Goal: Task Accomplishment & Management: Use online tool/utility

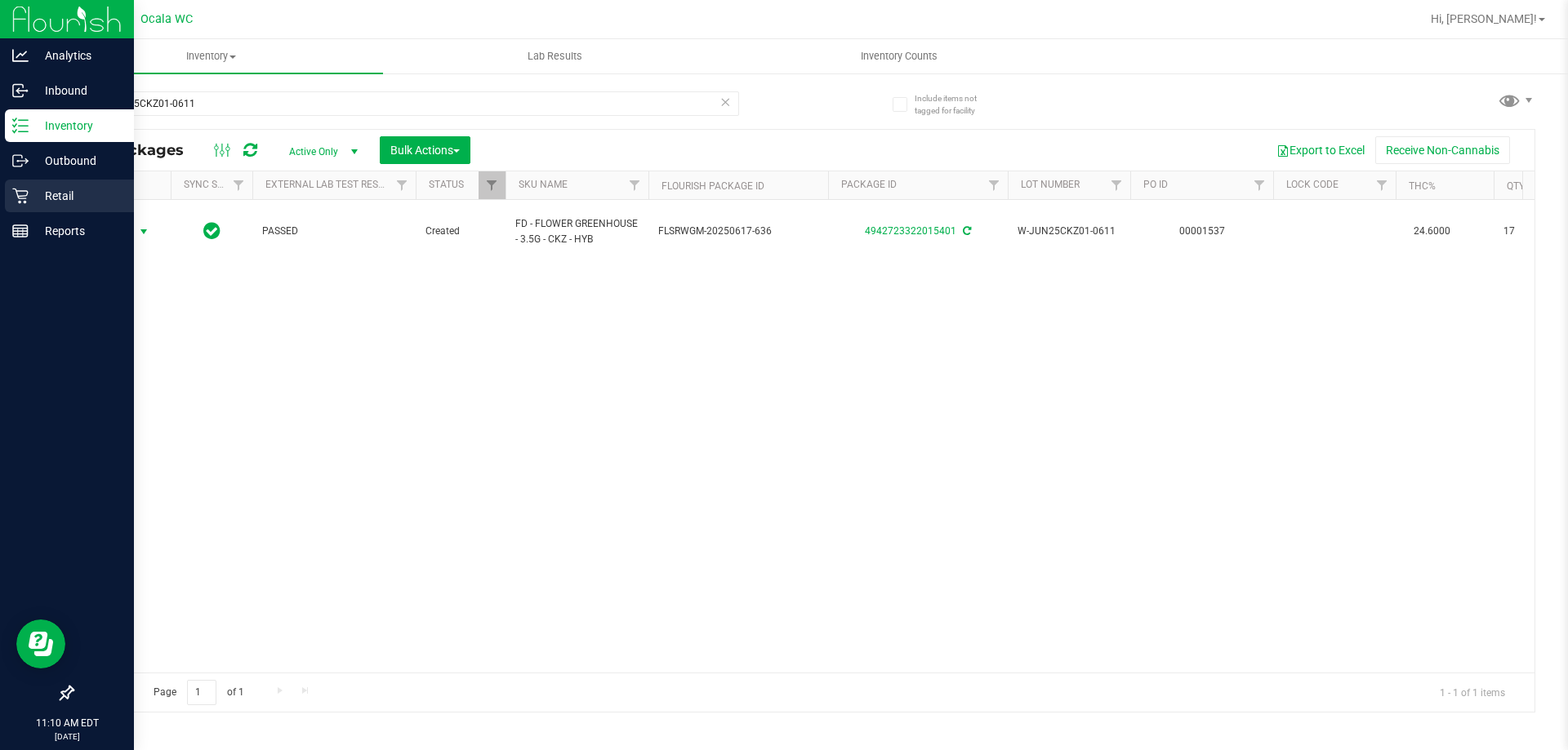
drag, startPoint x: 17, startPoint y: 193, endPoint x: 27, endPoint y: 194, distance: 10.0
click at [18, 194] on icon at bounding box center [20, 196] width 17 height 17
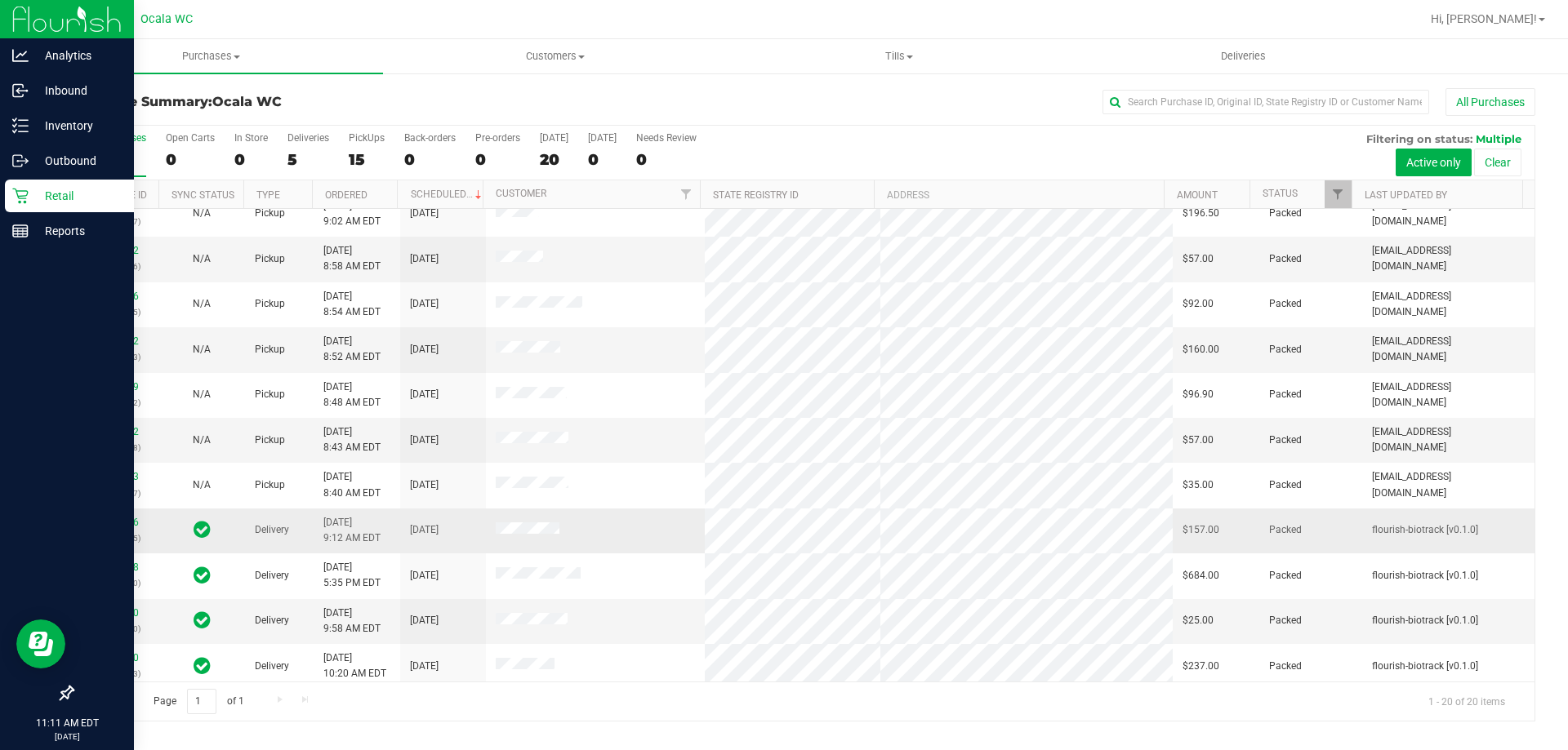
scroll to position [431, 0]
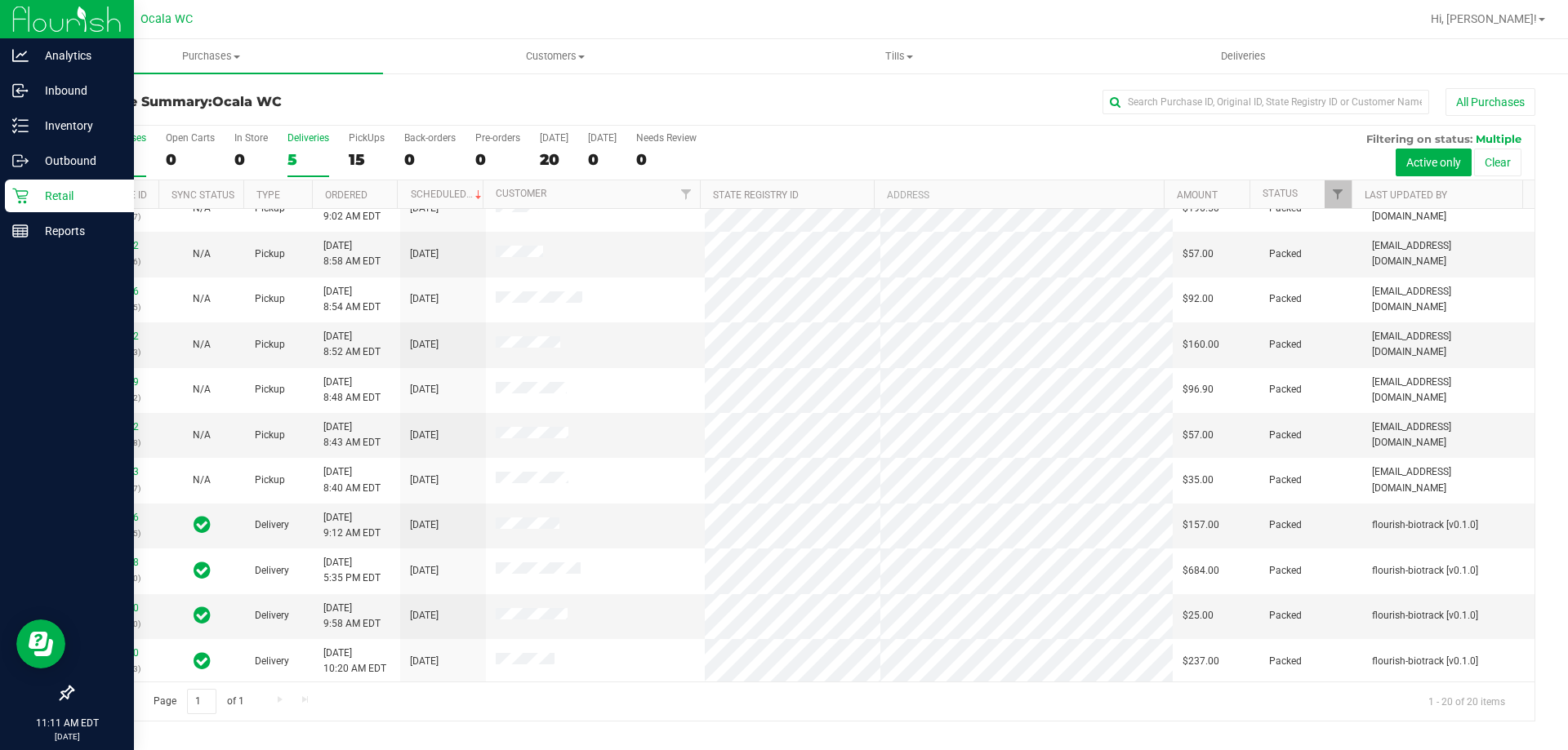
click at [309, 154] on div "5" at bounding box center [308, 159] width 41 height 19
click at [0, 0] on input "Deliveries 5" at bounding box center [0, 0] width 0 height 0
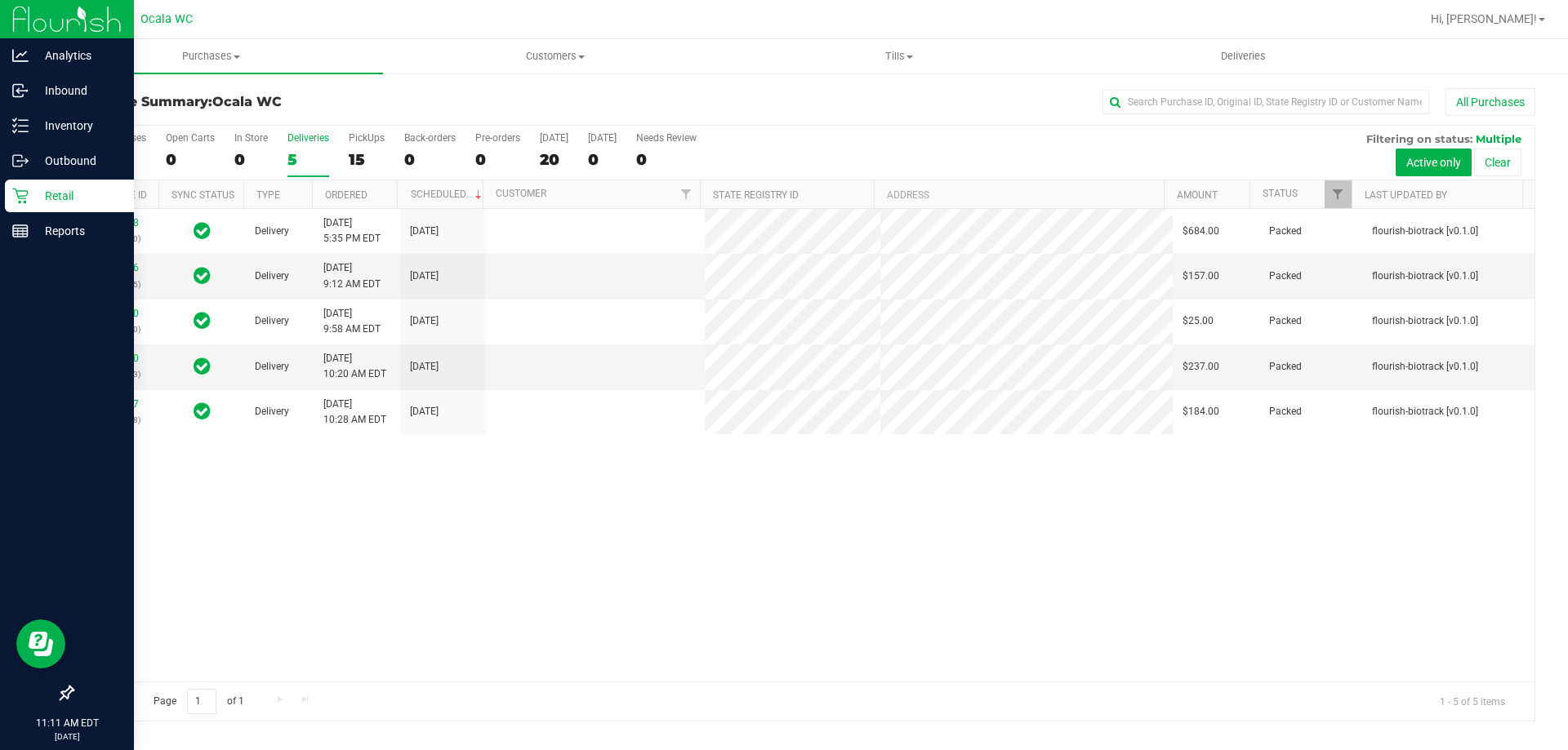
scroll to position [0, 0]
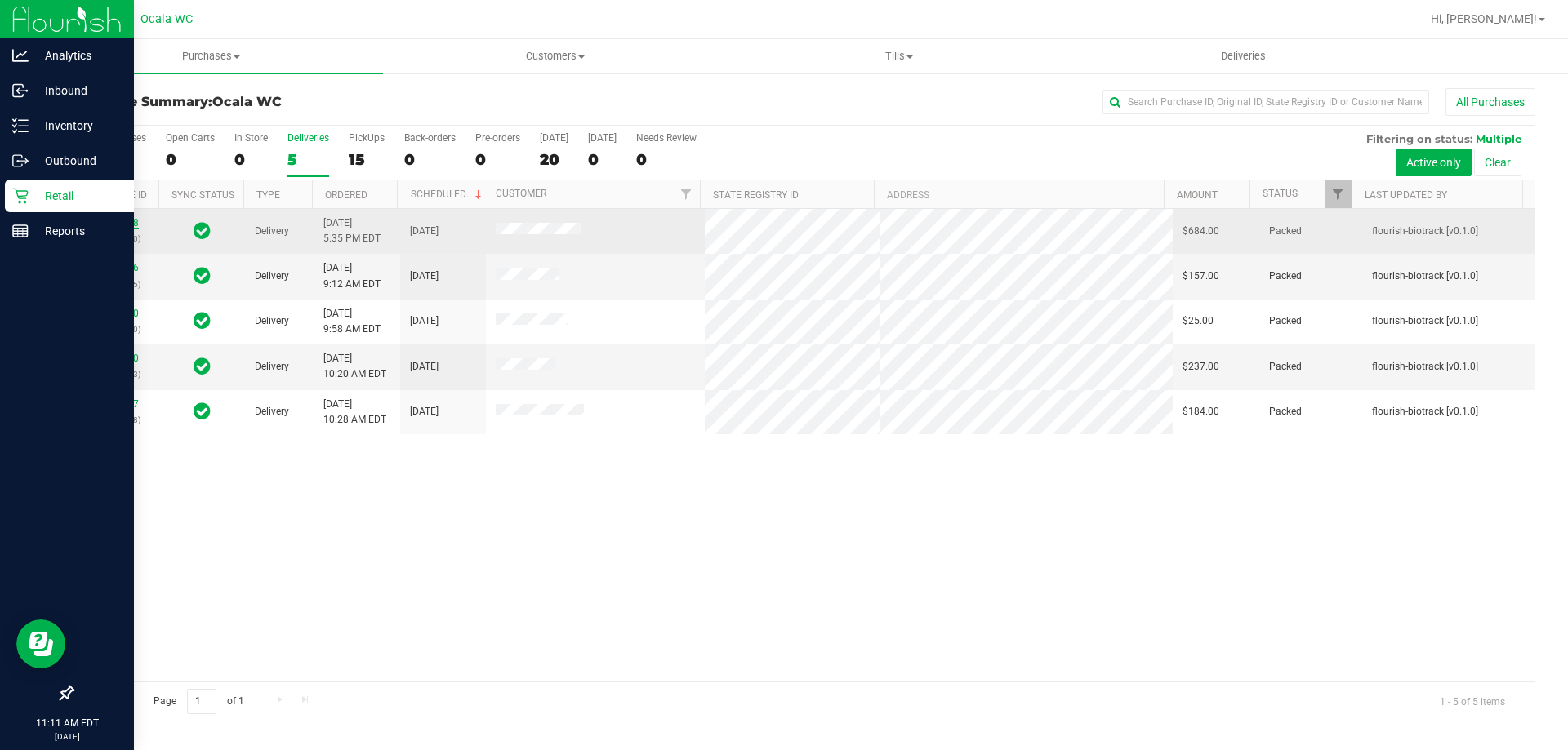
click at [112, 224] on link "11823558" at bounding box center [116, 223] width 45 height 12
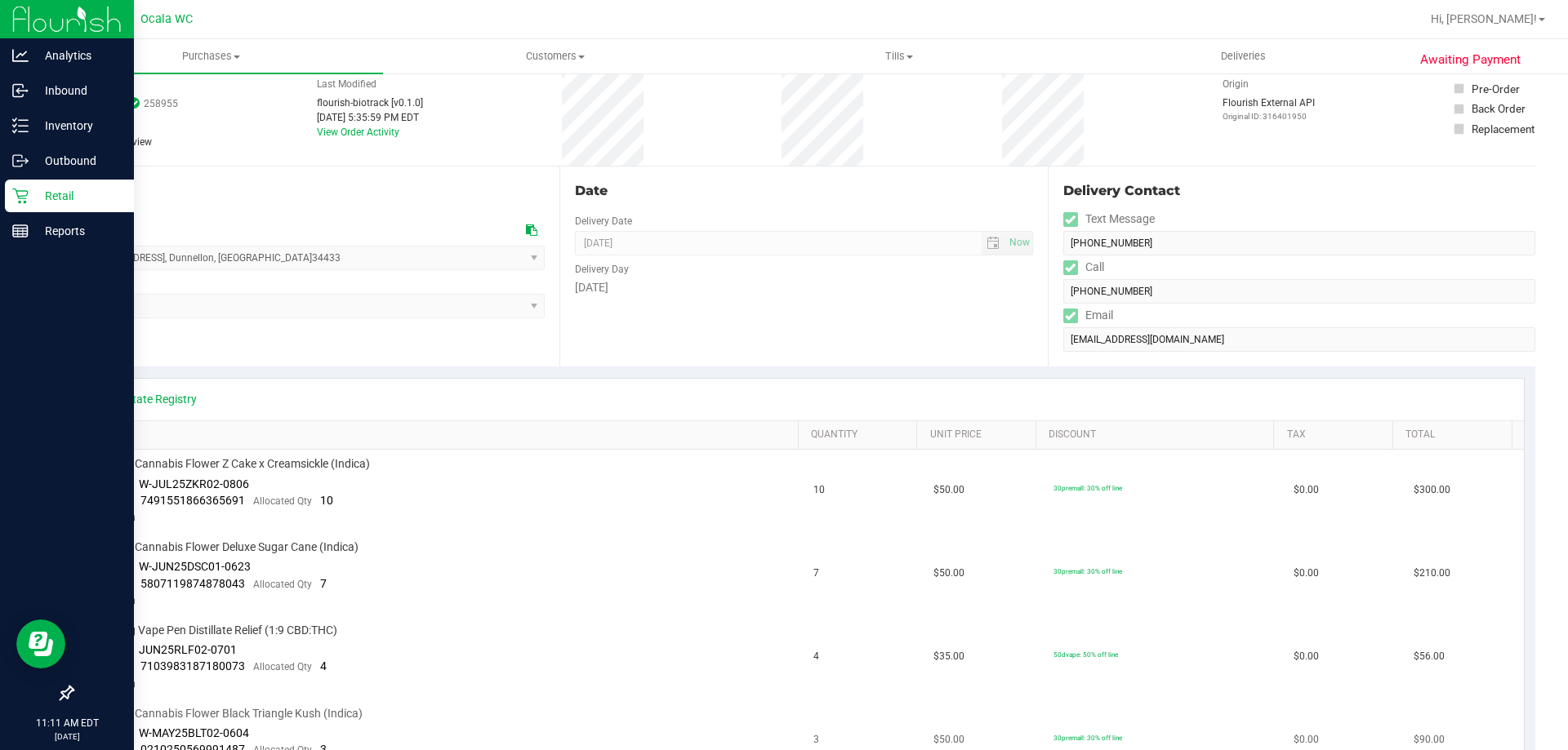
scroll to position [245, 0]
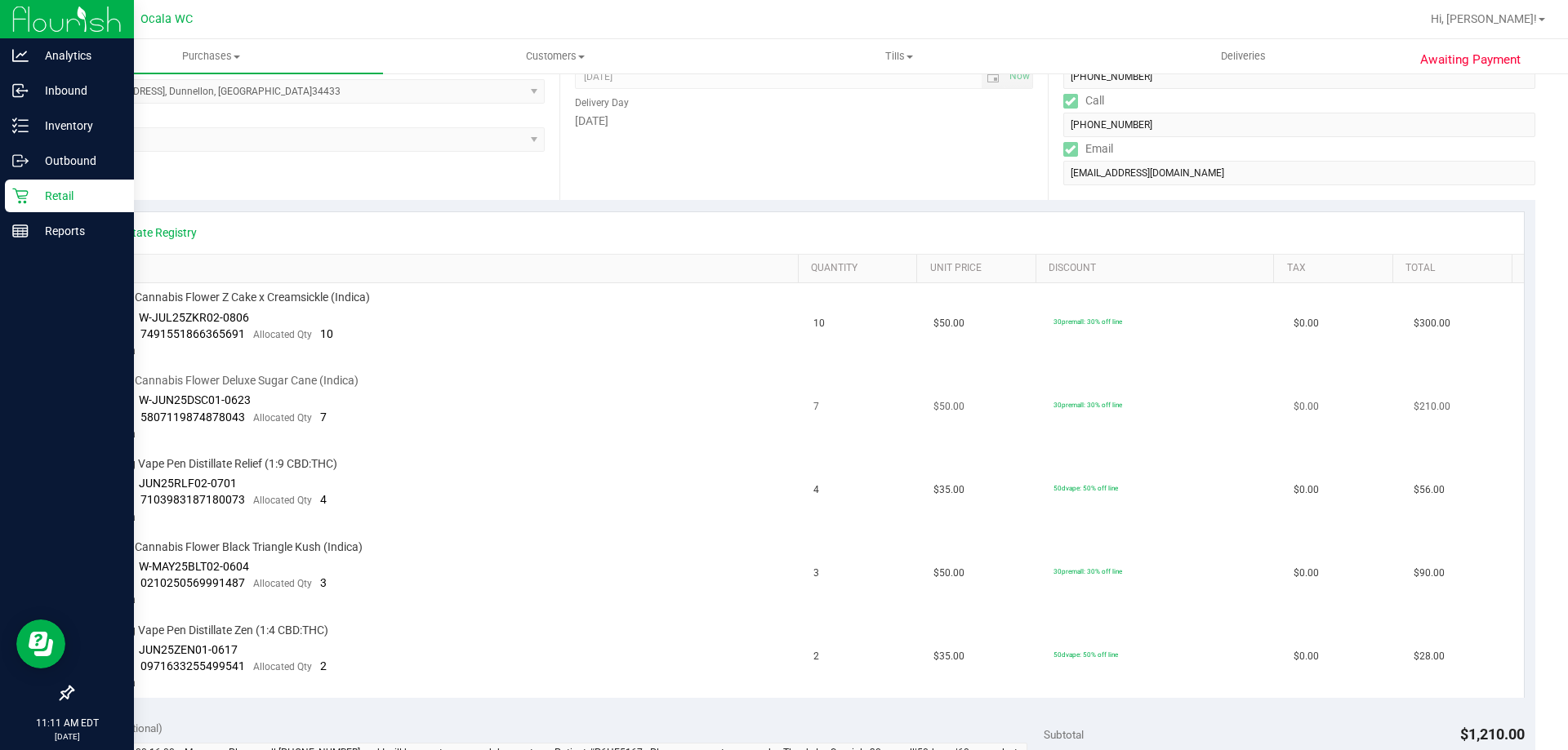
click at [483, 411] on td "FT 3.5g Cannabis Flower Deluxe Sugar Cane (Indica) Batch ID W-JUN25DSC01-0623 P…" at bounding box center [444, 407] width 721 height 84
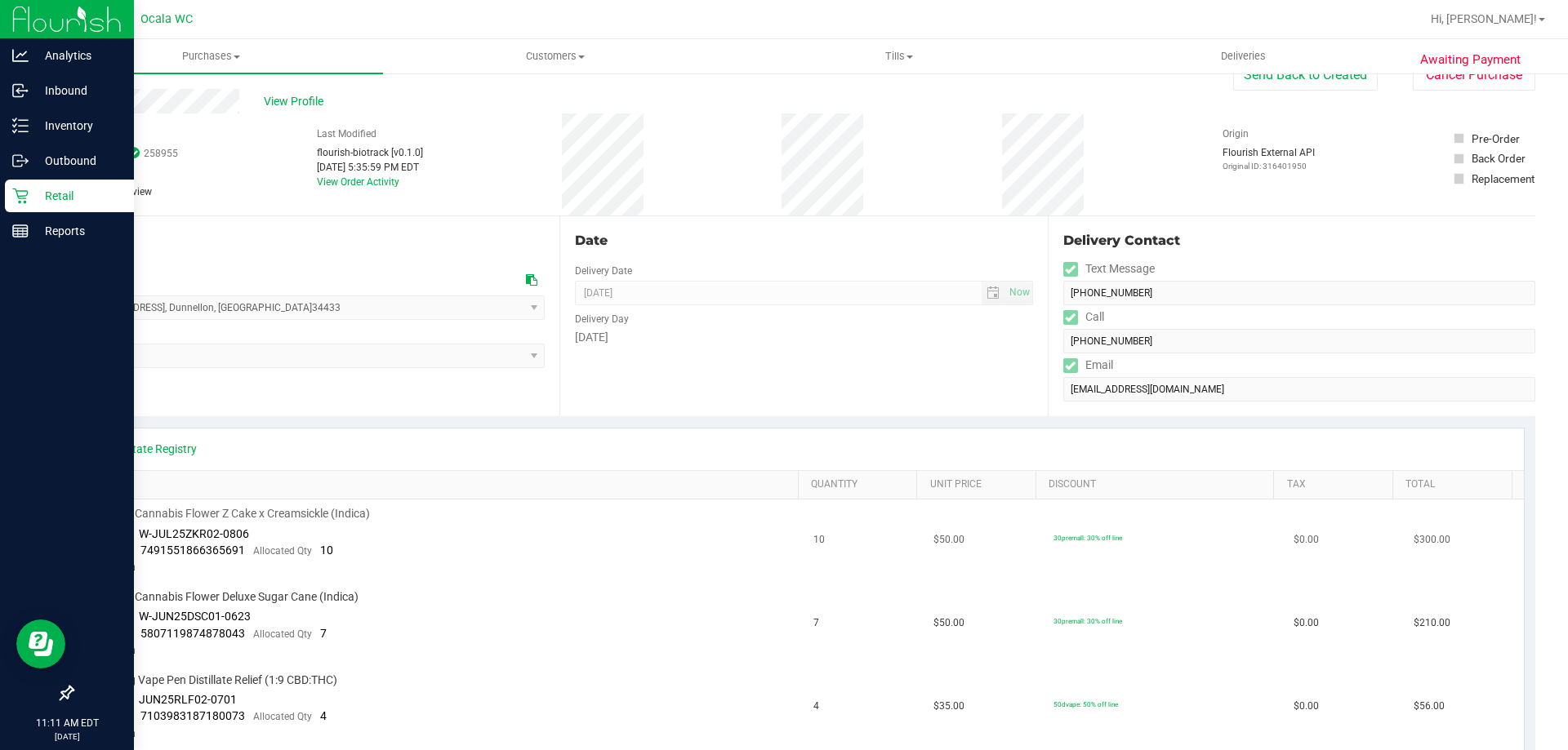
scroll to position [0, 0]
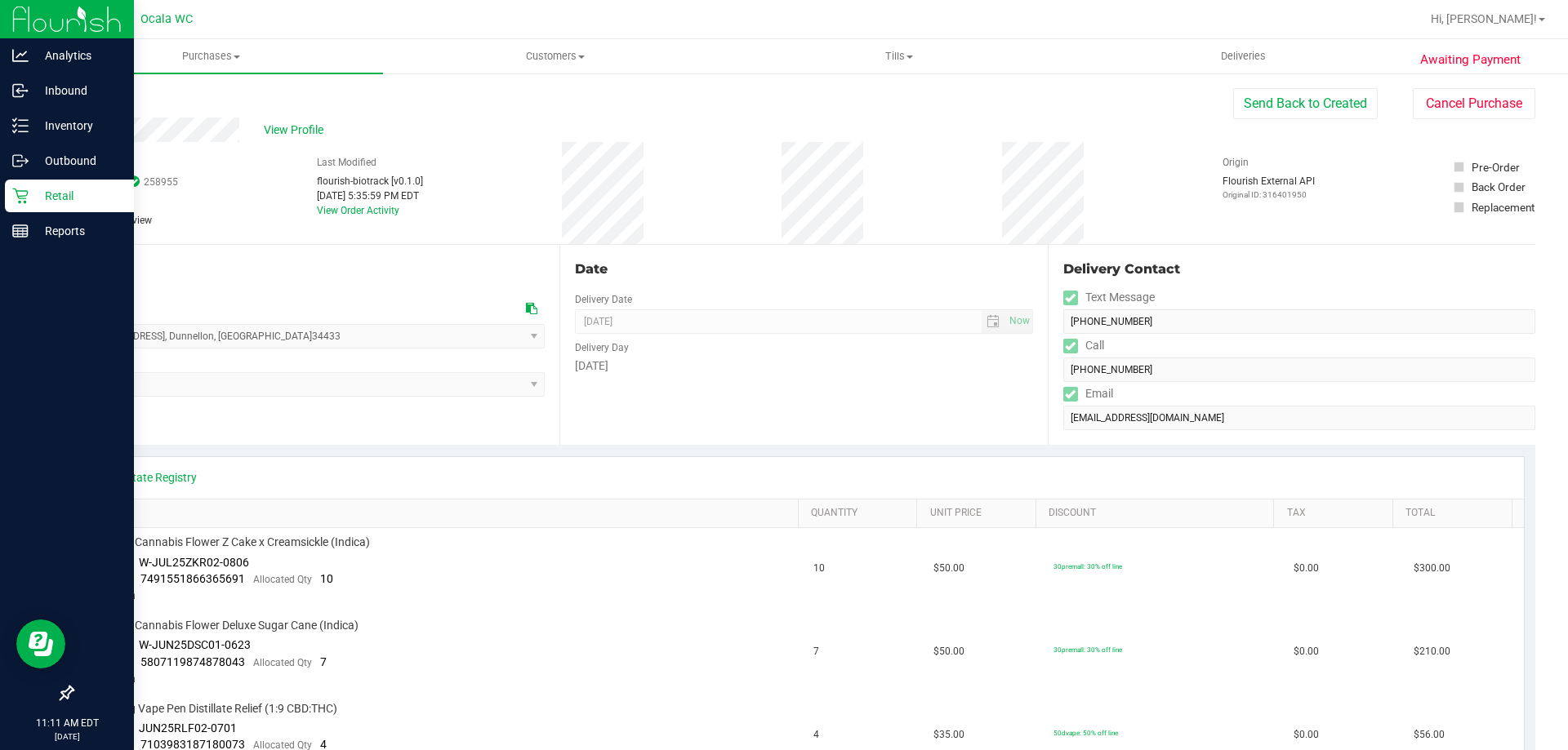
click at [682, 205] on div "# 11823558 BioTrack ID: 258955 Packed Needs review Last Modified flourish-biotr…" at bounding box center [803, 193] width 1463 height 102
click at [57, 202] on p "Retail" at bounding box center [78, 196] width 98 height 20
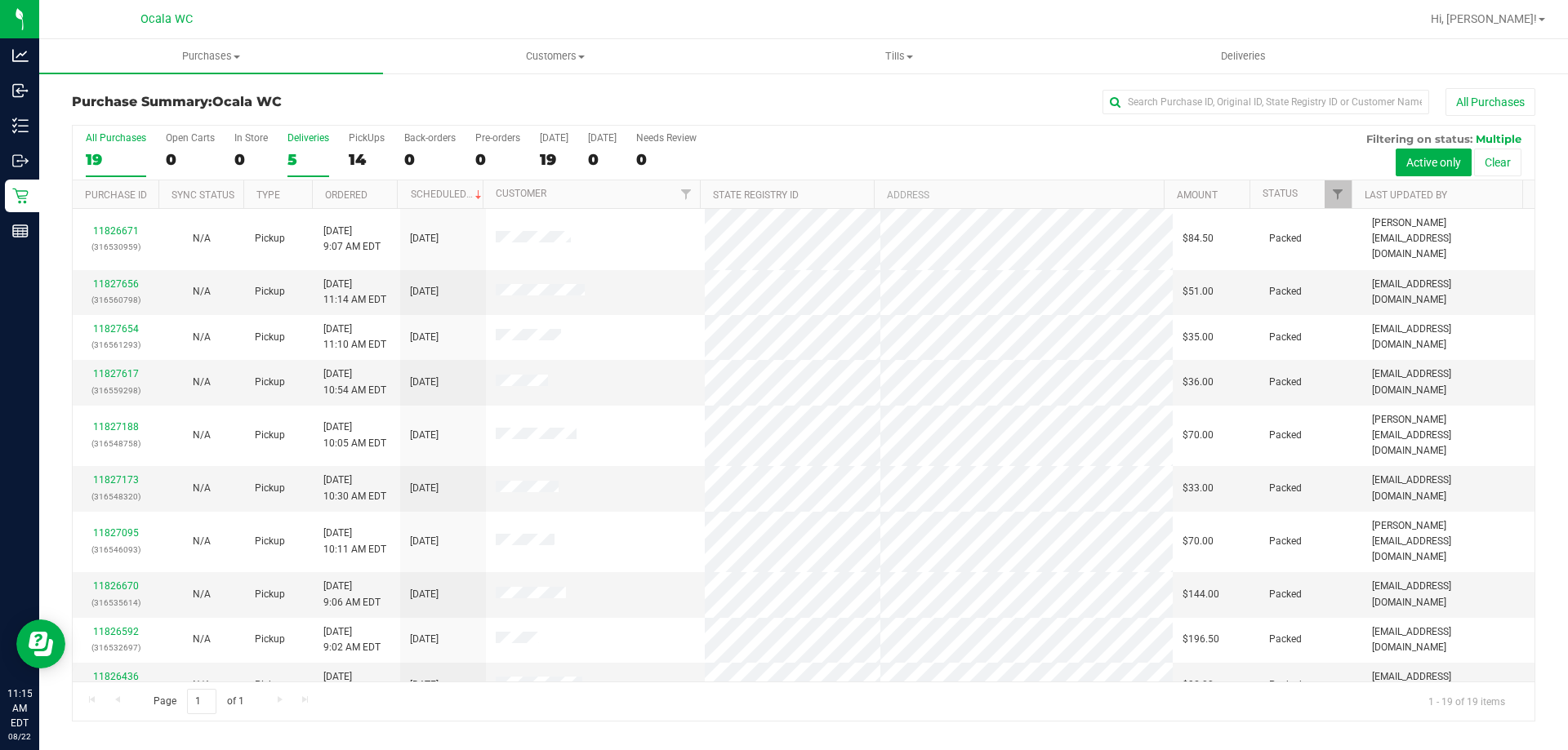
click at [300, 151] on div "5" at bounding box center [308, 159] width 41 height 19
click at [0, 0] on input "Deliveries 5" at bounding box center [0, 0] width 0 height 0
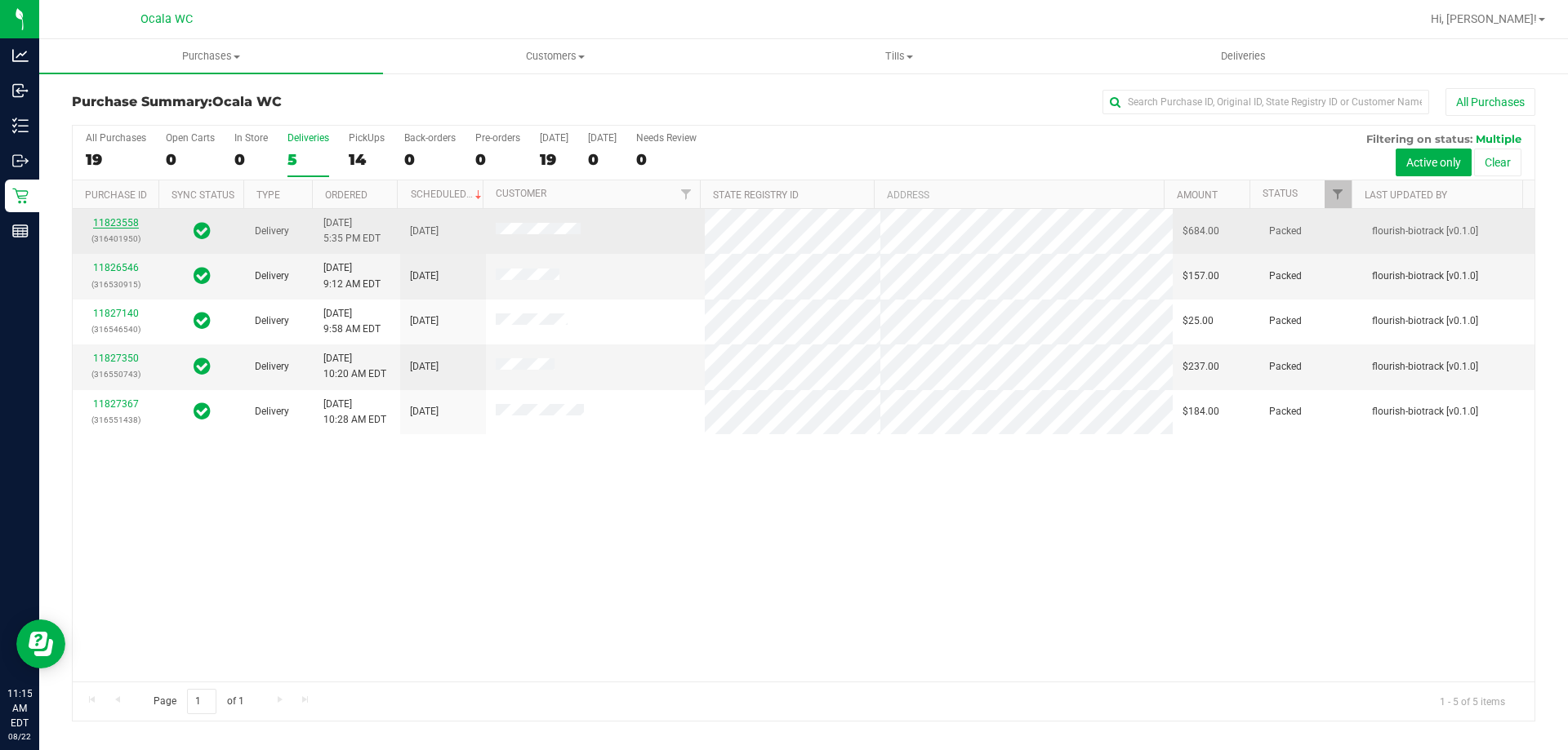
click at [113, 220] on link "11823558" at bounding box center [116, 223] width 45 height 12
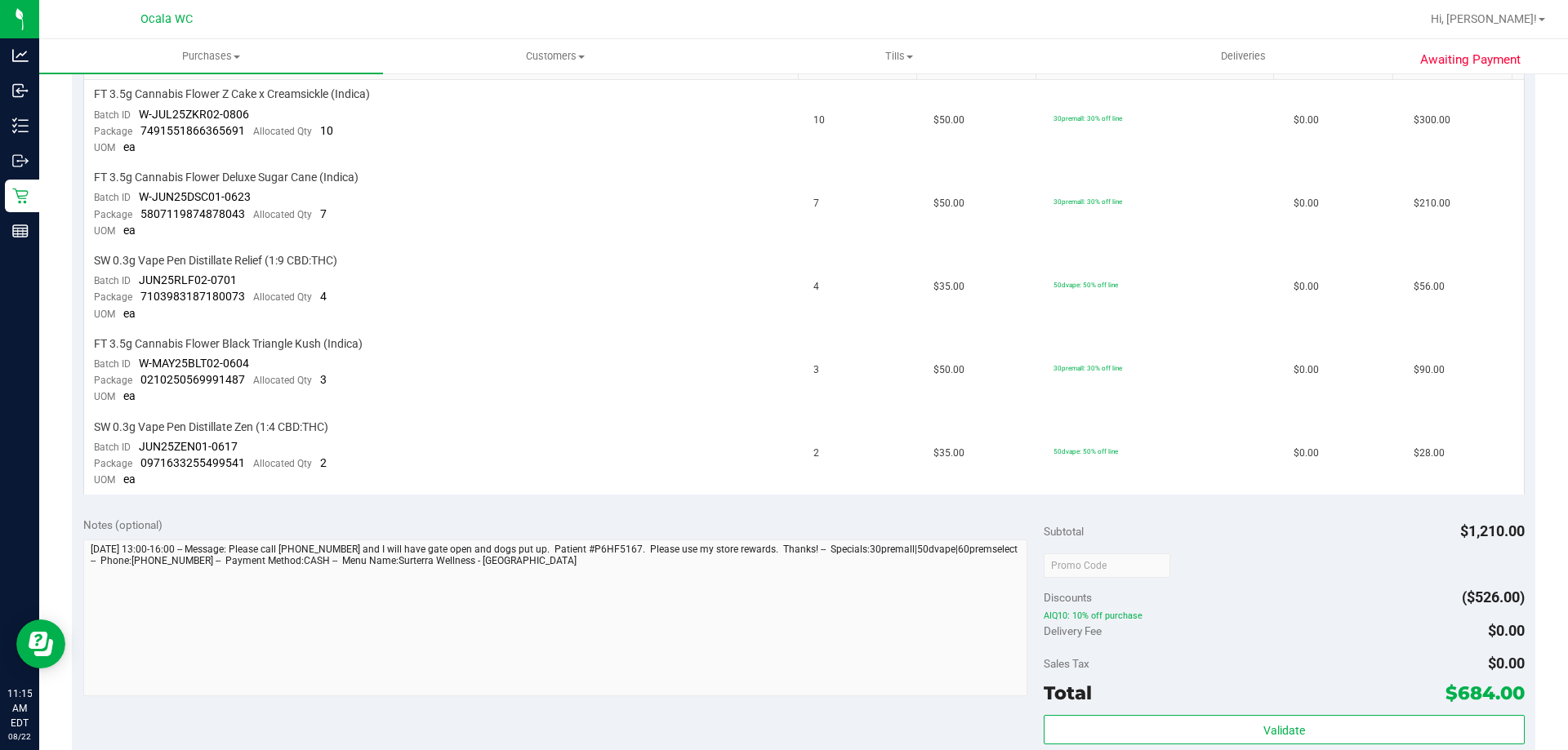
scroll to position [654, 0]
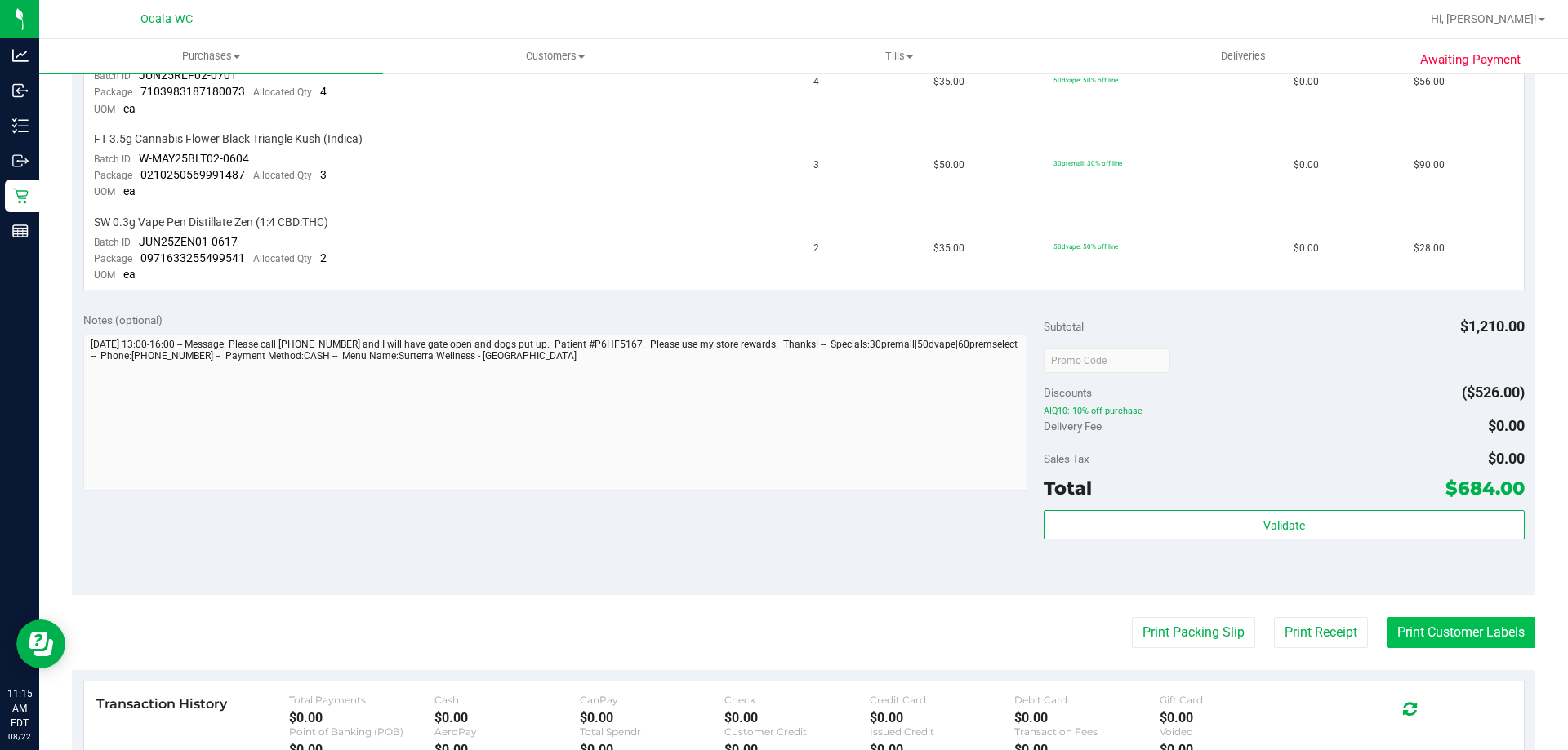
click at [1471, 634] on button "Print Customer Labels" at bounding box center [1460, 633] width 149 height 31
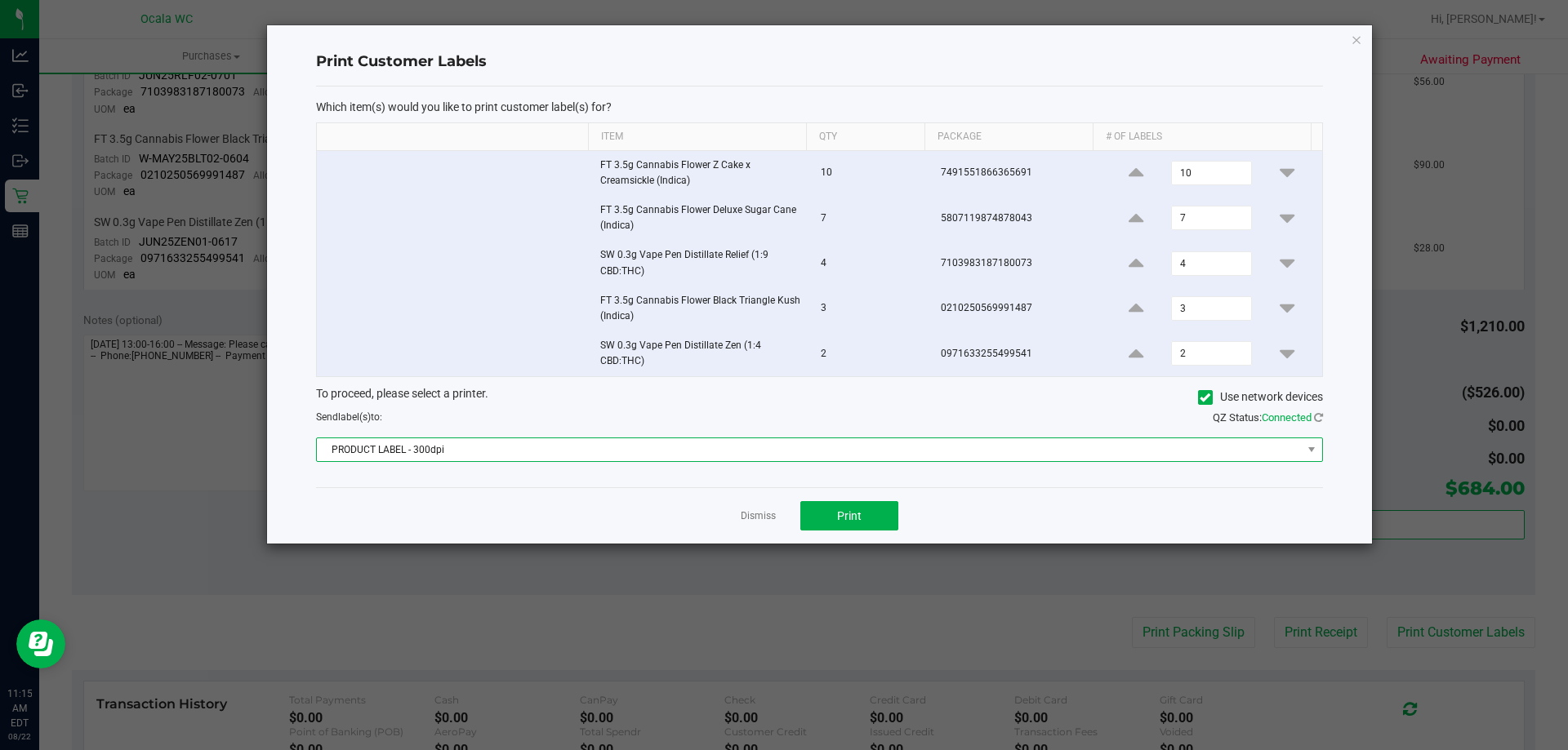
click at [684, 459] on span "PRODUCT LABEL - 300dpi" at bounding box center [809, 449] width 984 height 23
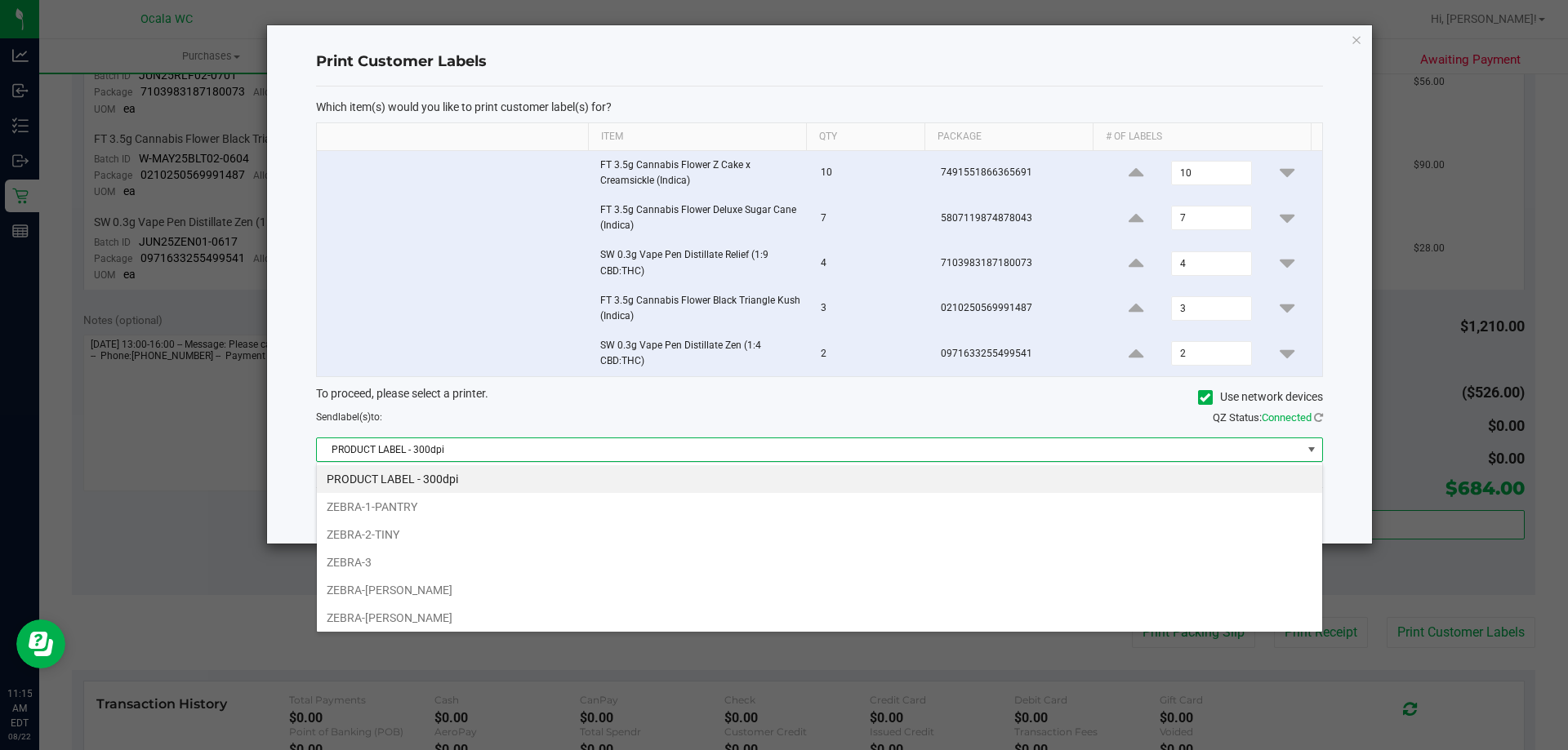
scroll to position [25, 1006]
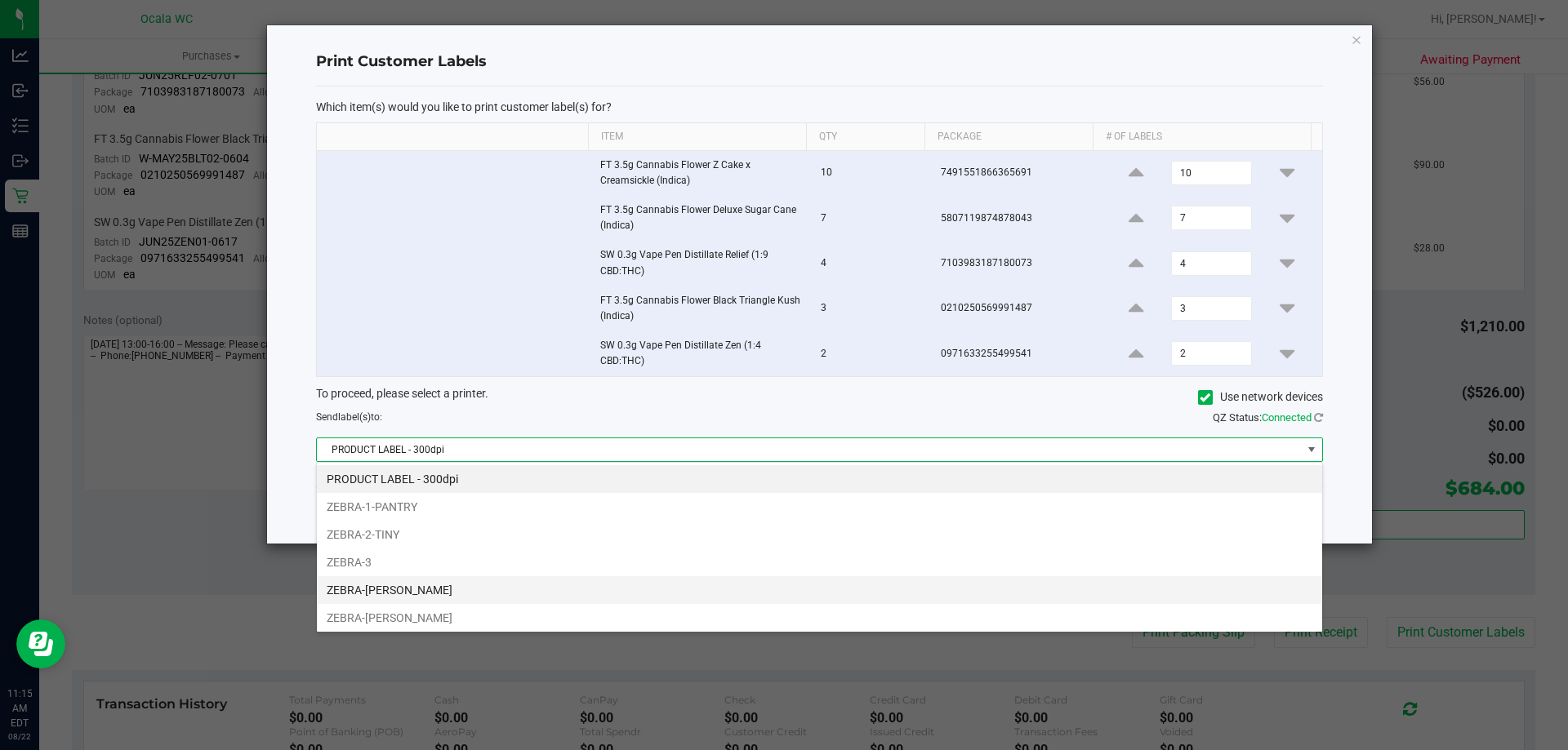
click at [414, 588] on li "ZEBRA-[PERSON_NAME]" at bounding box center [819, 591] width 1005 height 28
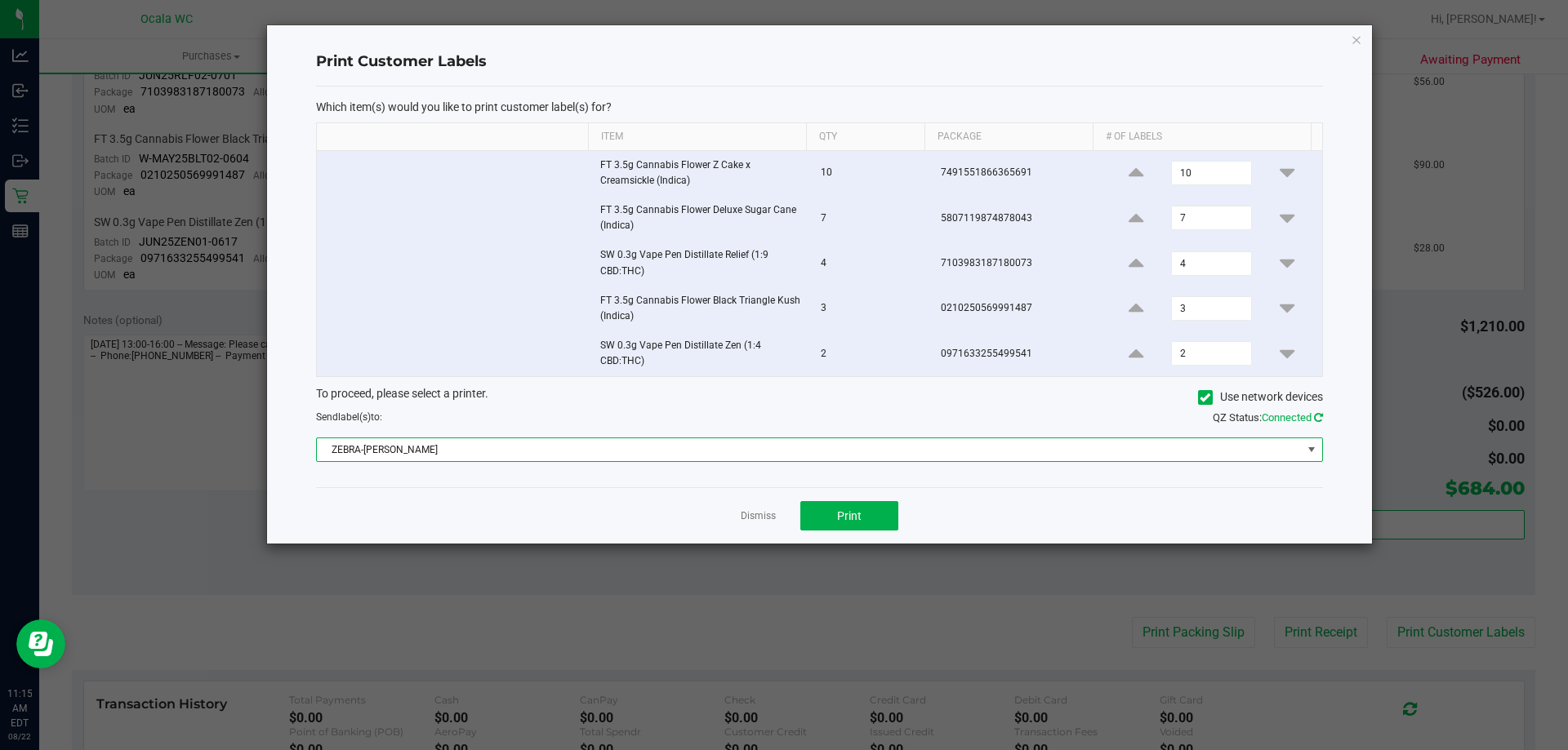
click at [1314, 418] on icon at bounding box center [1318, 417] width 9 height 11
click at [767, 516] on link "Dismiss" at bounding box center [758, 517] width 35 height 14
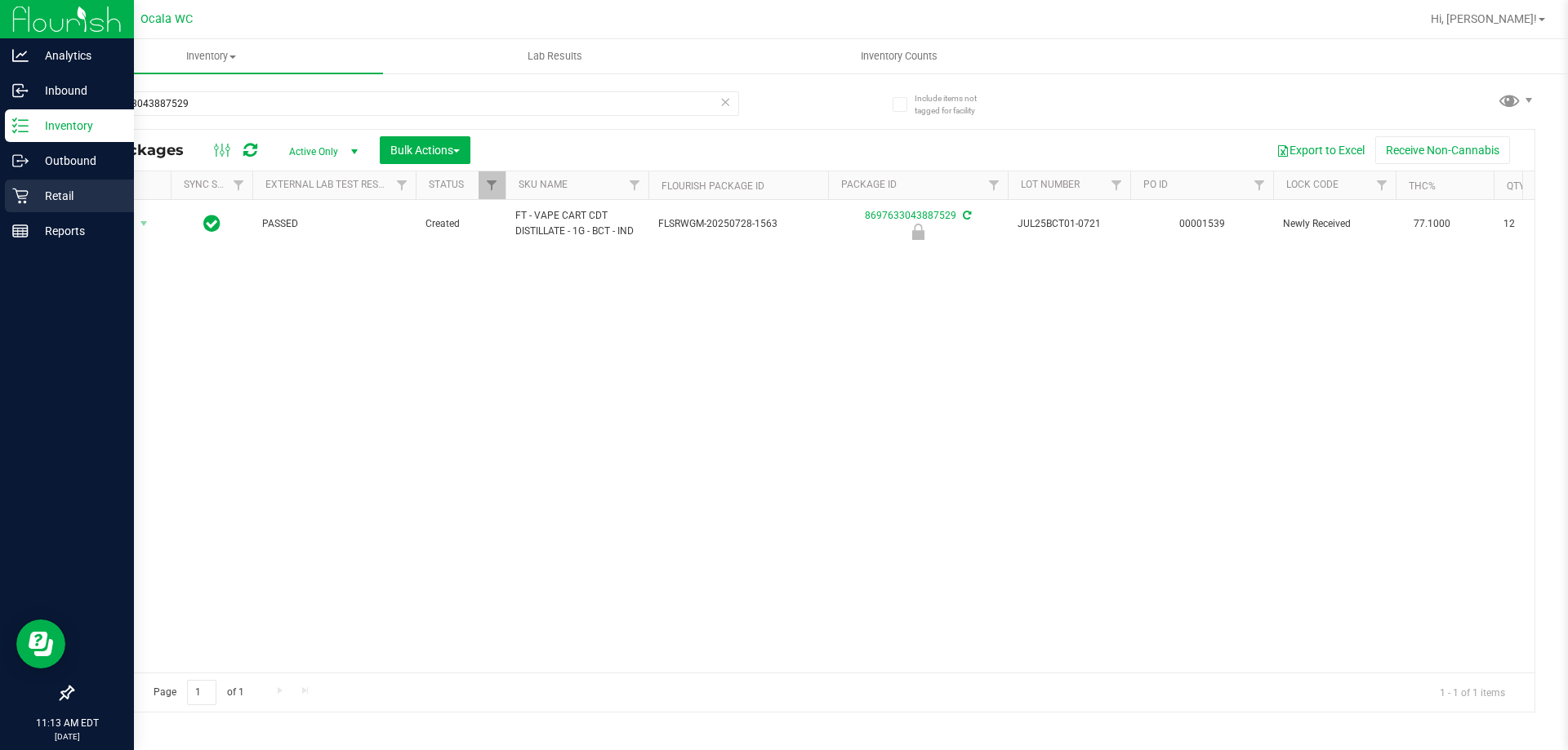
click at [45, 194] on p "Retail" at bounding box center [78, 196] width 98 height 20
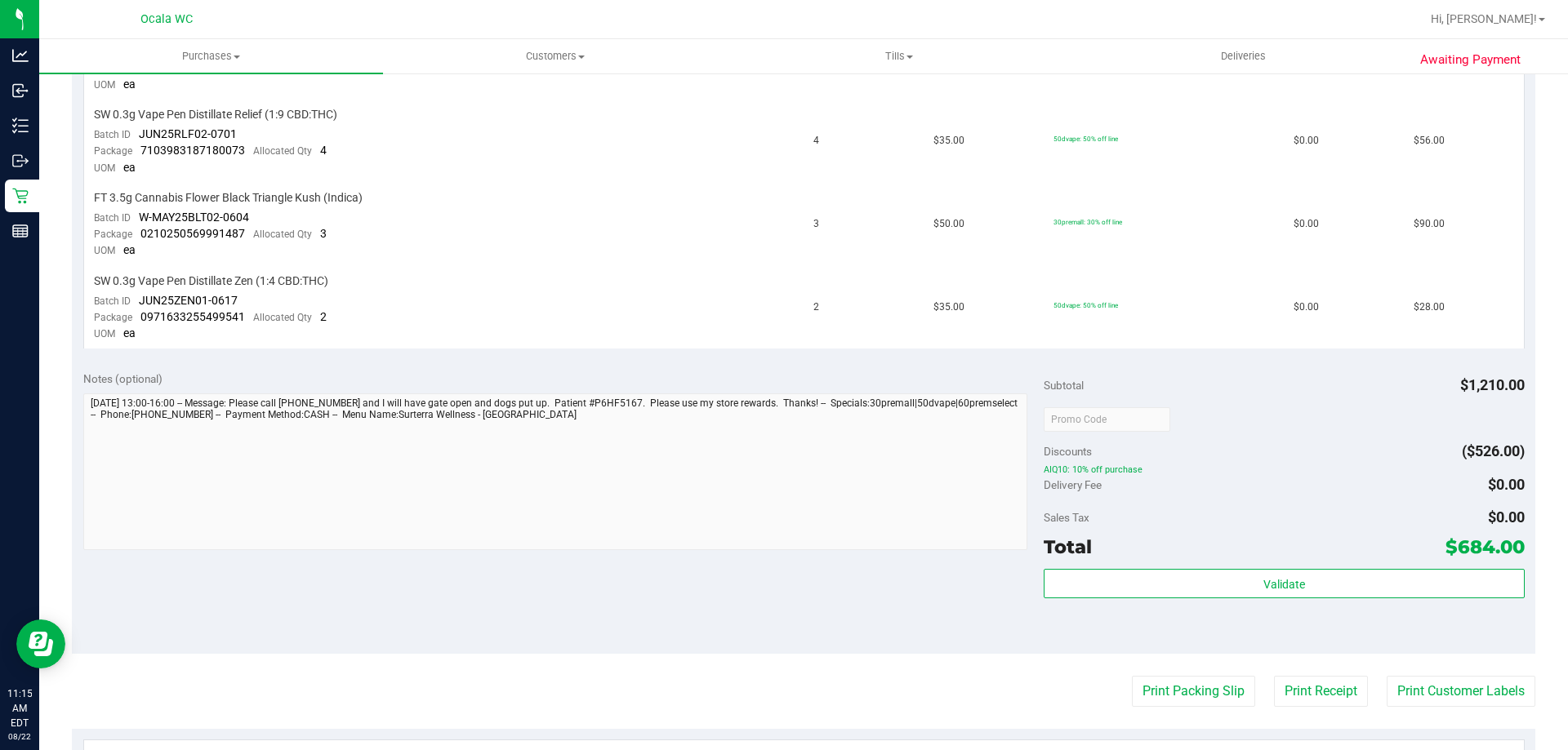
scroll to position [816, 0]
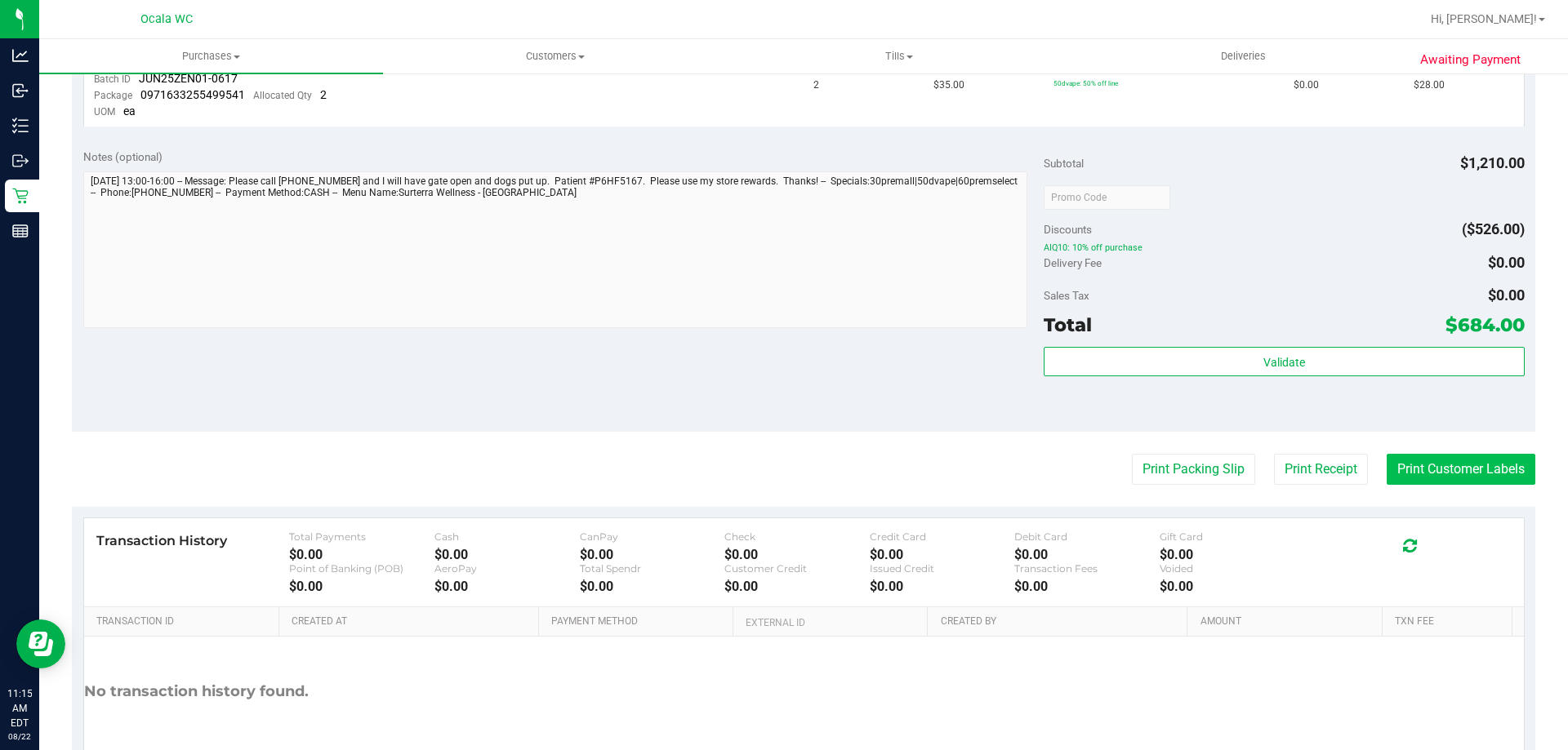
click at [1429, 466] on button "Print Customer Labels" at bounding box center [1460, 469] width 149 height 31
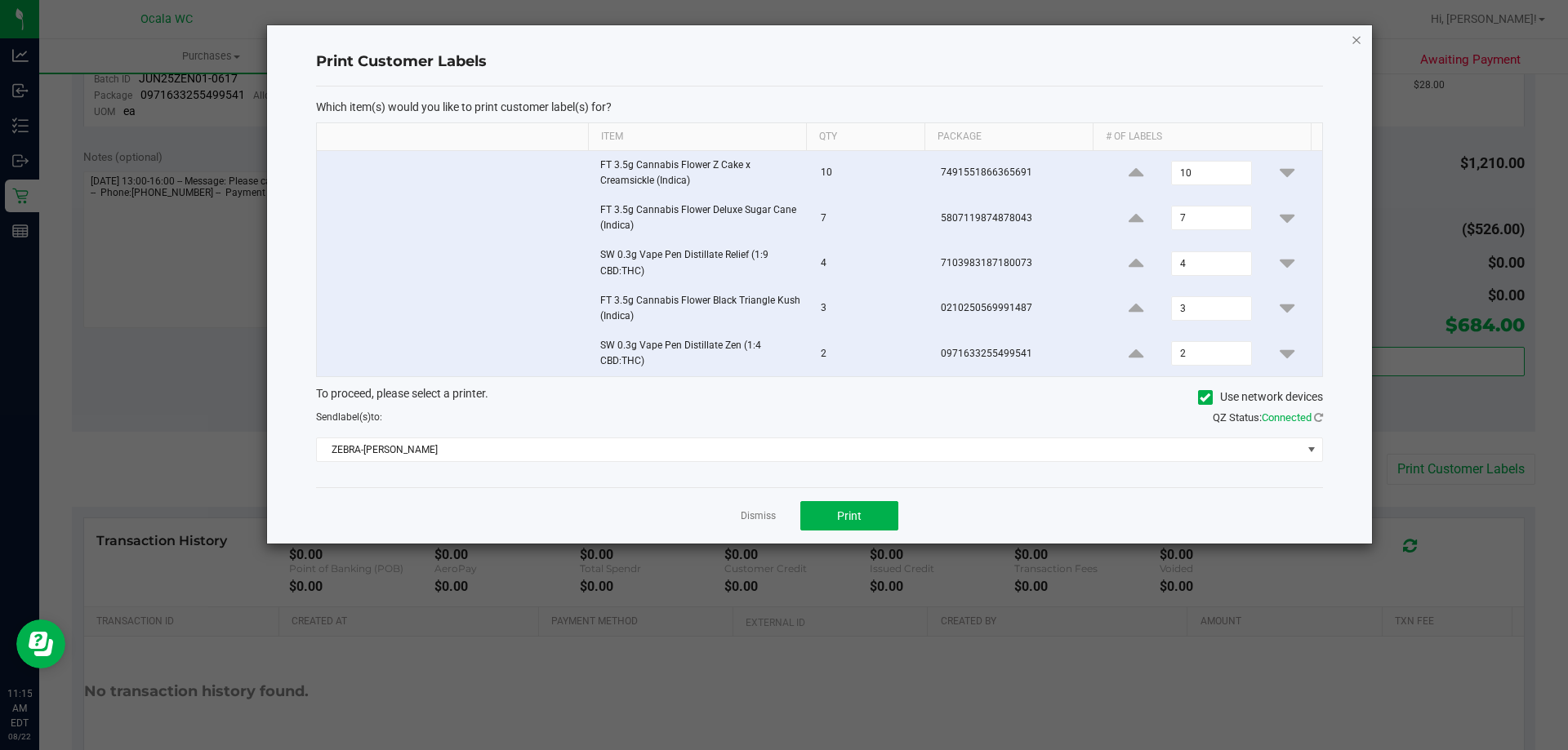
click at [1355, 41] on icon "button" at bounding box center [1356, 39] width 12 height 20
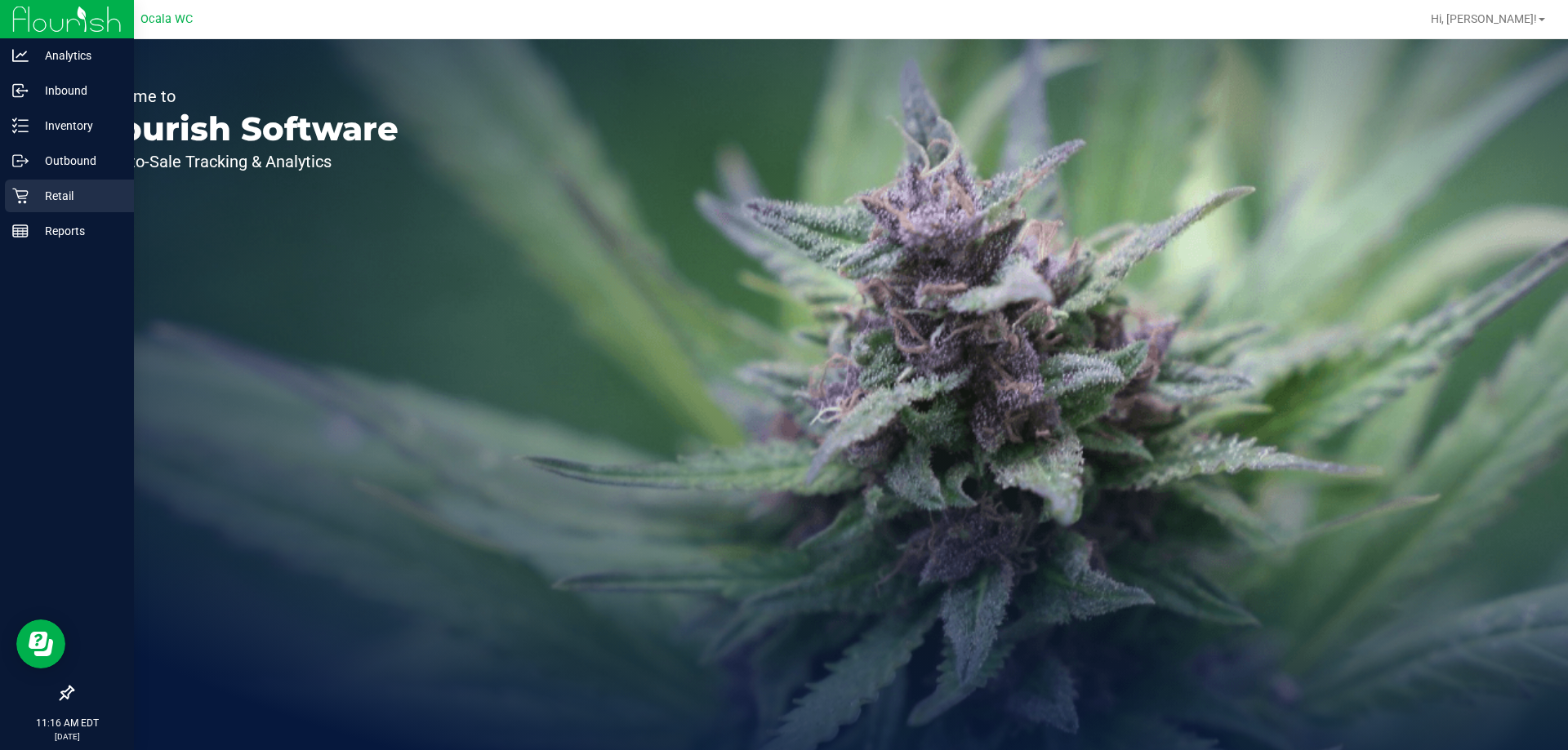
click at [19, 195] on icon at bounding box center [20, 196] width 17 height 17
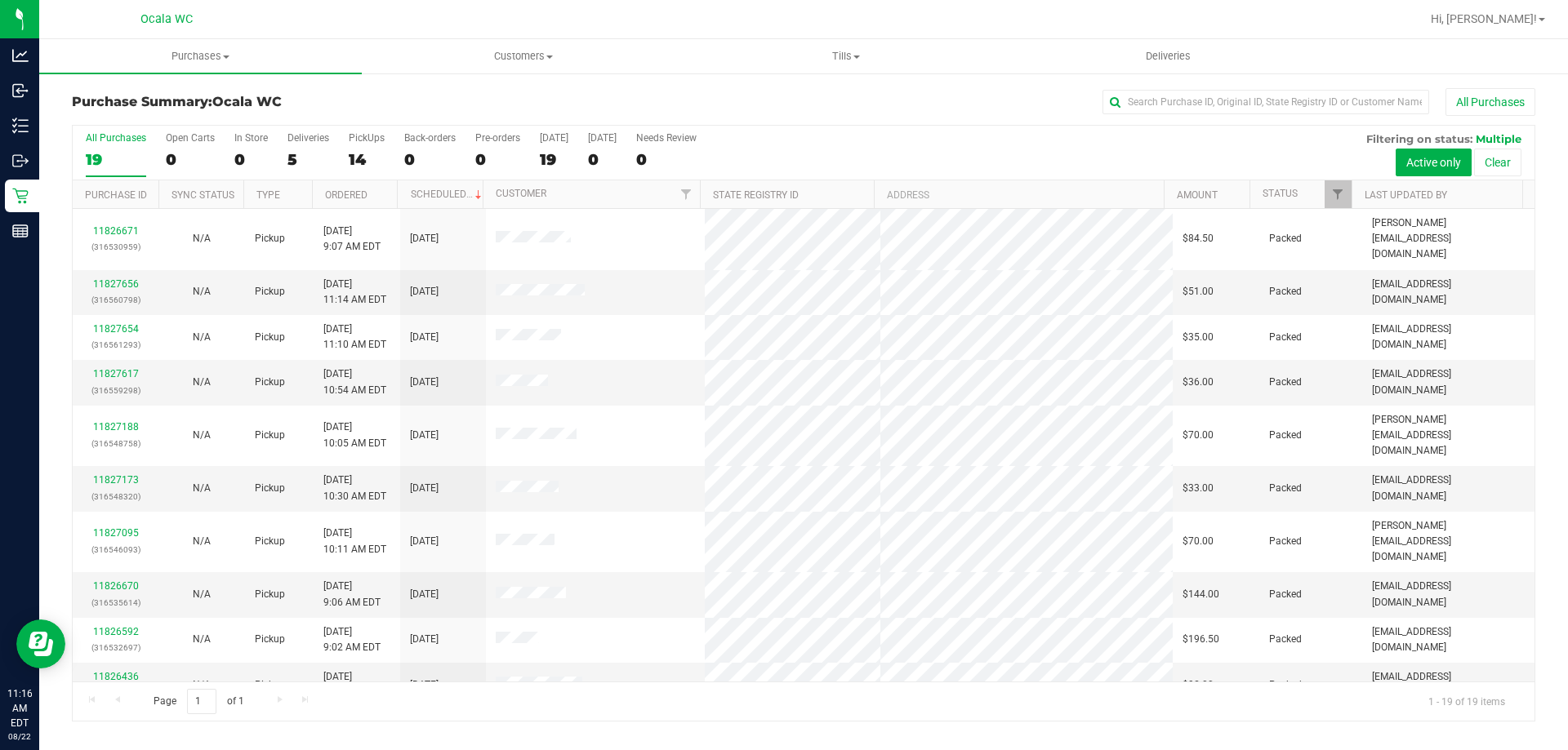
click at [304, 152] on div "5" at bounding box center [308, 159] width 41 height 19
click at [0, 0] on input "Deliveries 5" at bounding box center [0, 0] width 0 height 0
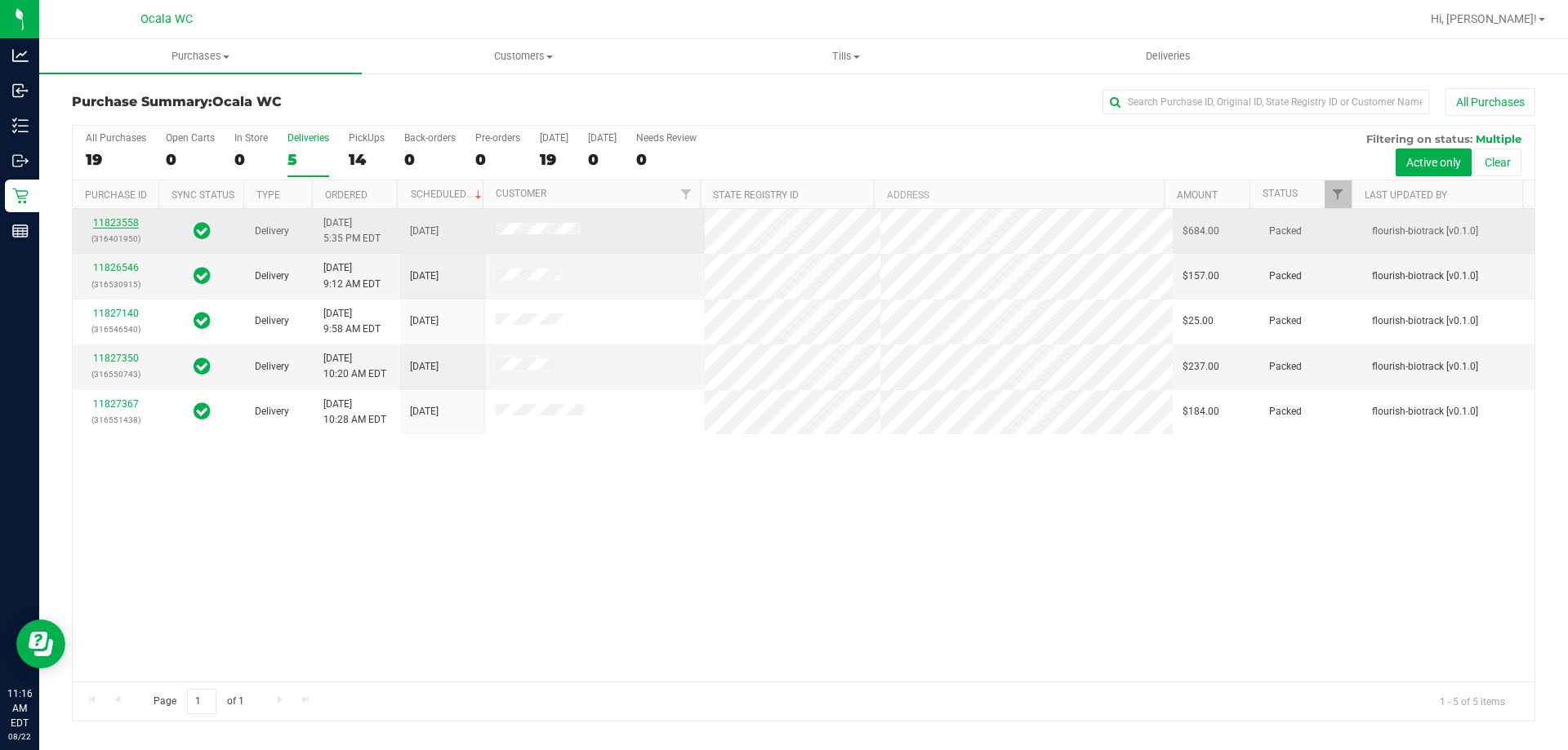
click at [98, 220] on link "11823558" at bounding box center [116, 223] width 45 height 12
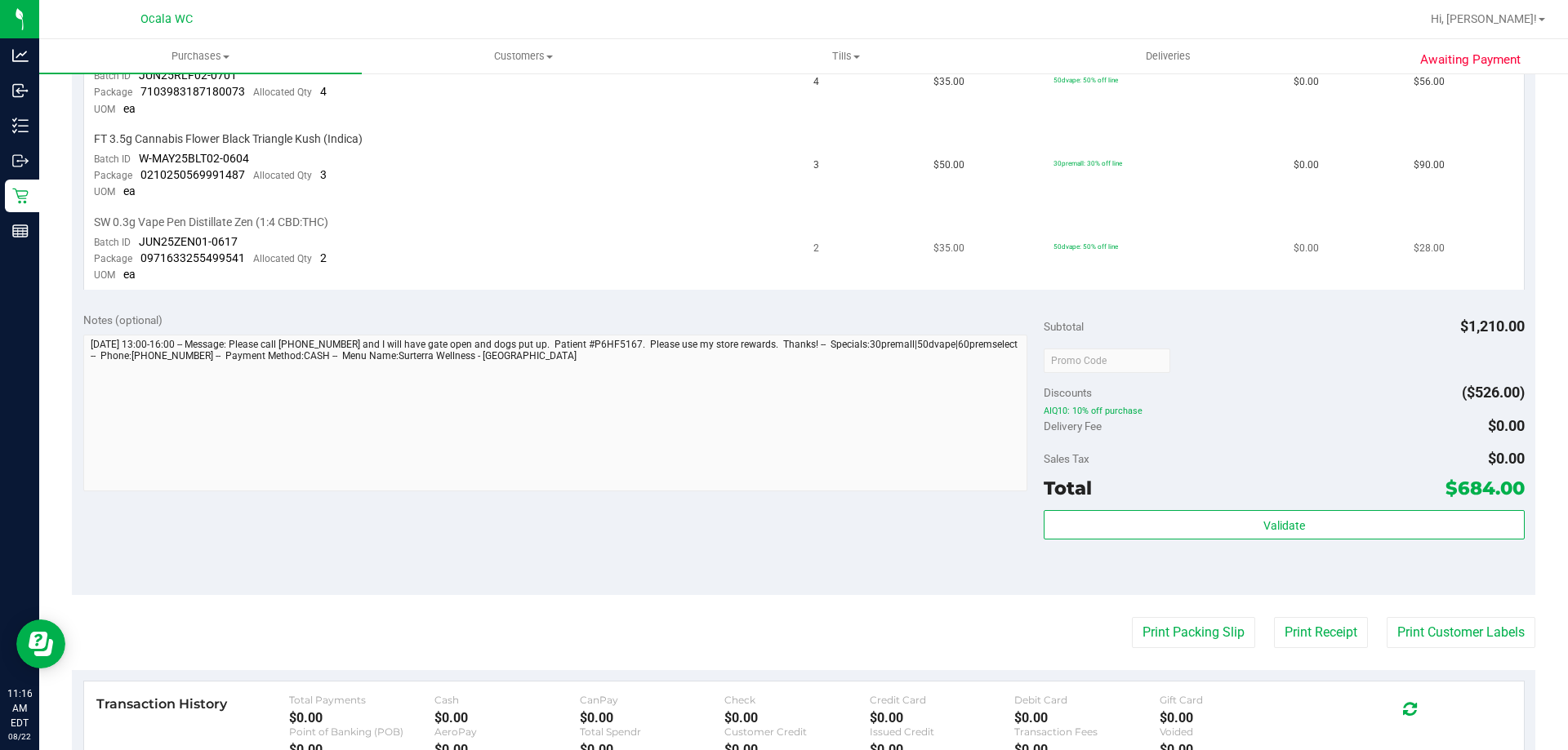
scroll to position [735, 0]
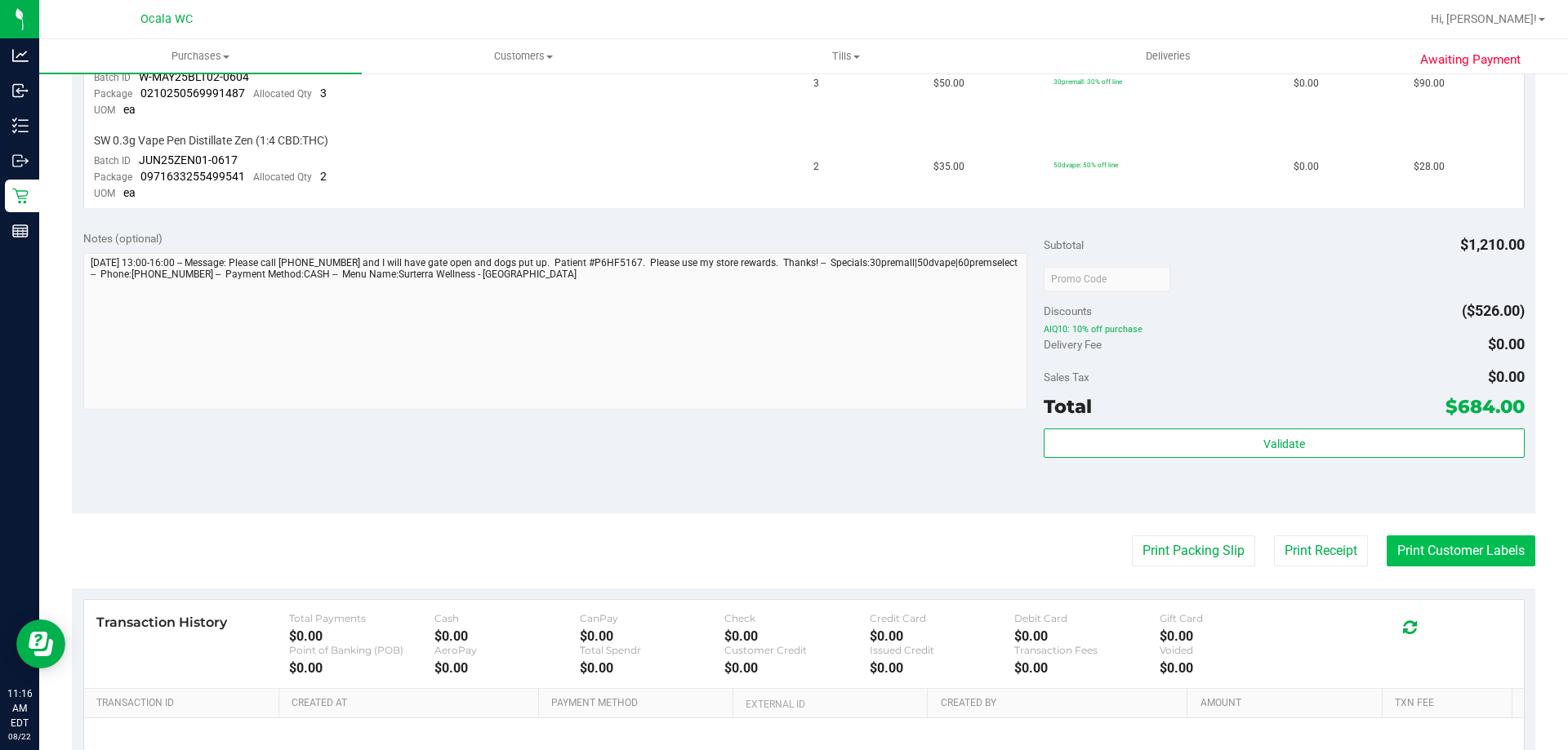
click at [1466, 545] on button "Print Customer Labels" at bounding box center [1460, 551] width 149 height 31
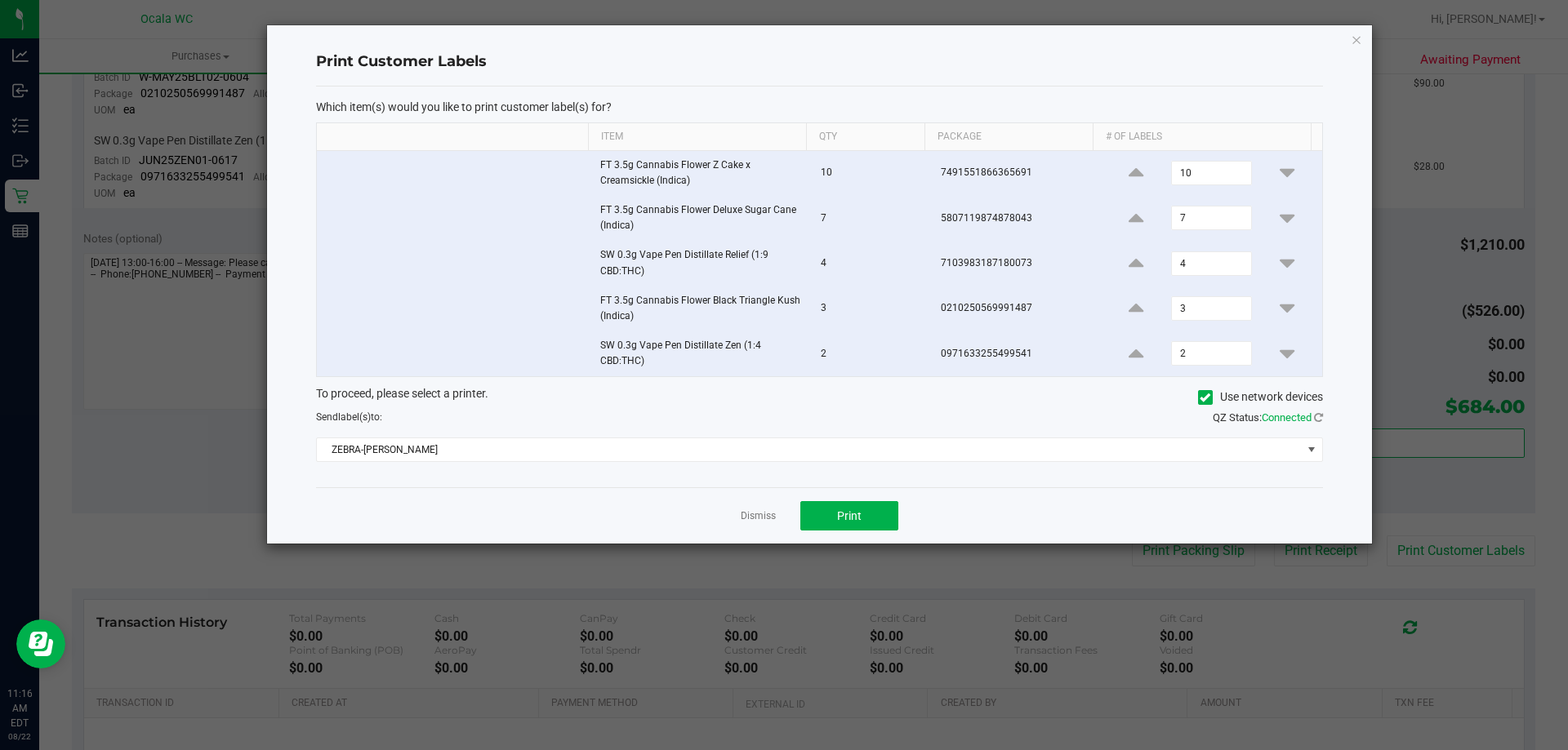
click at [448, 284] on td at bounding box center [454, 264] width 274 height 45
click at [448, 279] on td at bounding box center [454, 264] width 274 height 45
click at [450, 277] on td at bounding box center [454, 264] width 274 height 45
click at [1280, 172] on icon at bounding box center [1286, 172] width 15 height 21
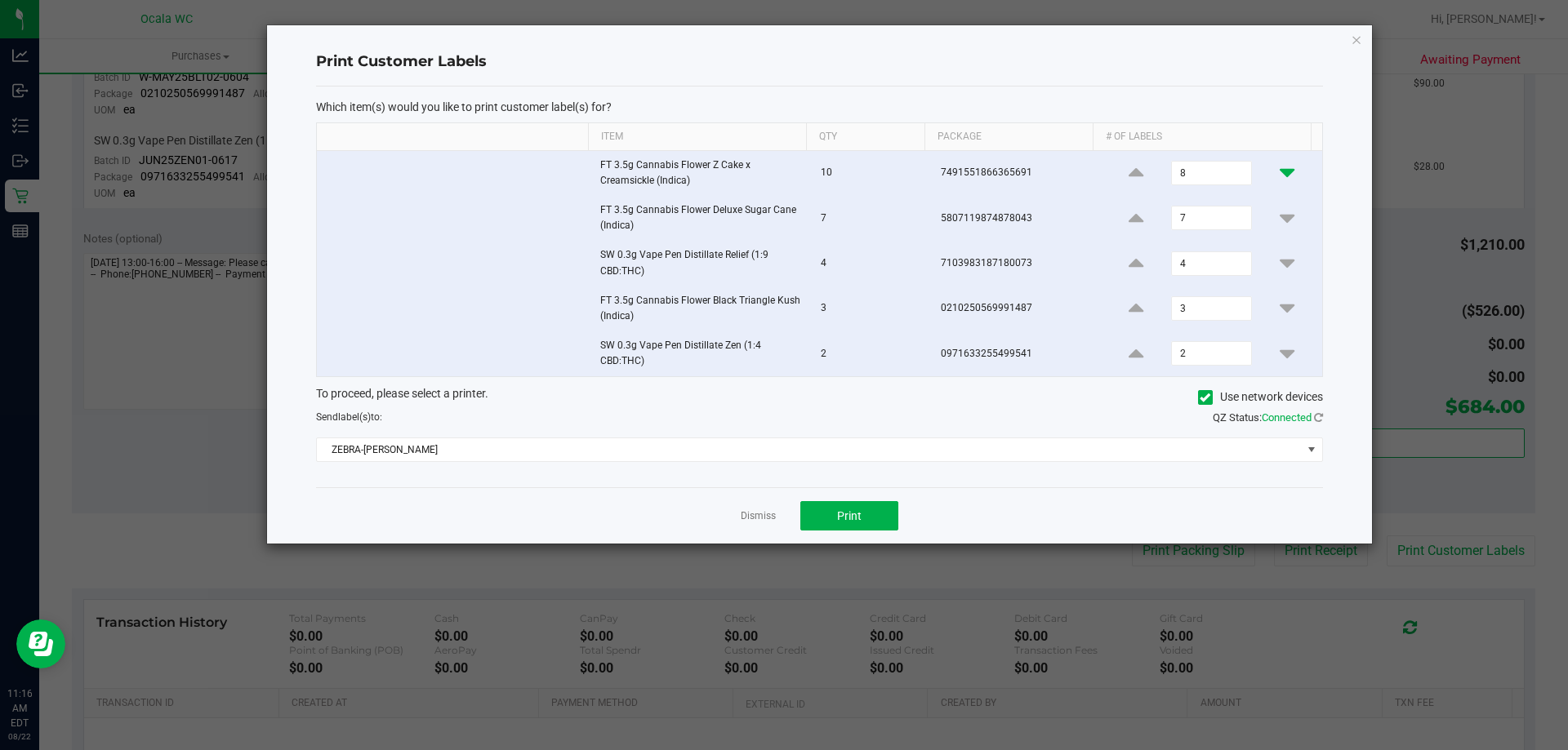
click at [1280, 172] on icon at bounding box center [1286, 172] width 15 height 21
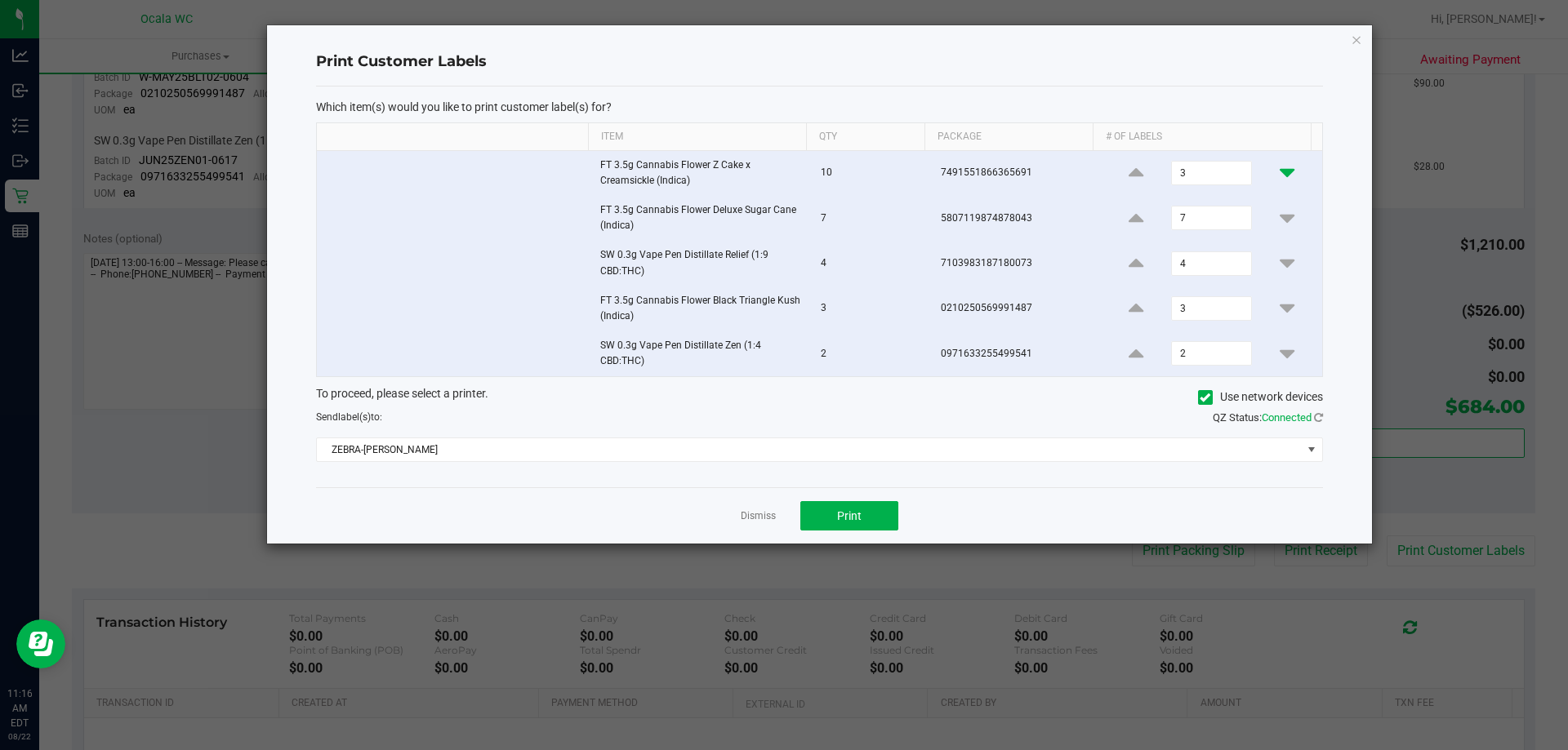
click at [1280, 172] on icon at bounding box center [1286, 172] width 15 height 21
type input "1"
click at [1280, 220] on icon at bounding box center [1286, 219] width 15 height 21
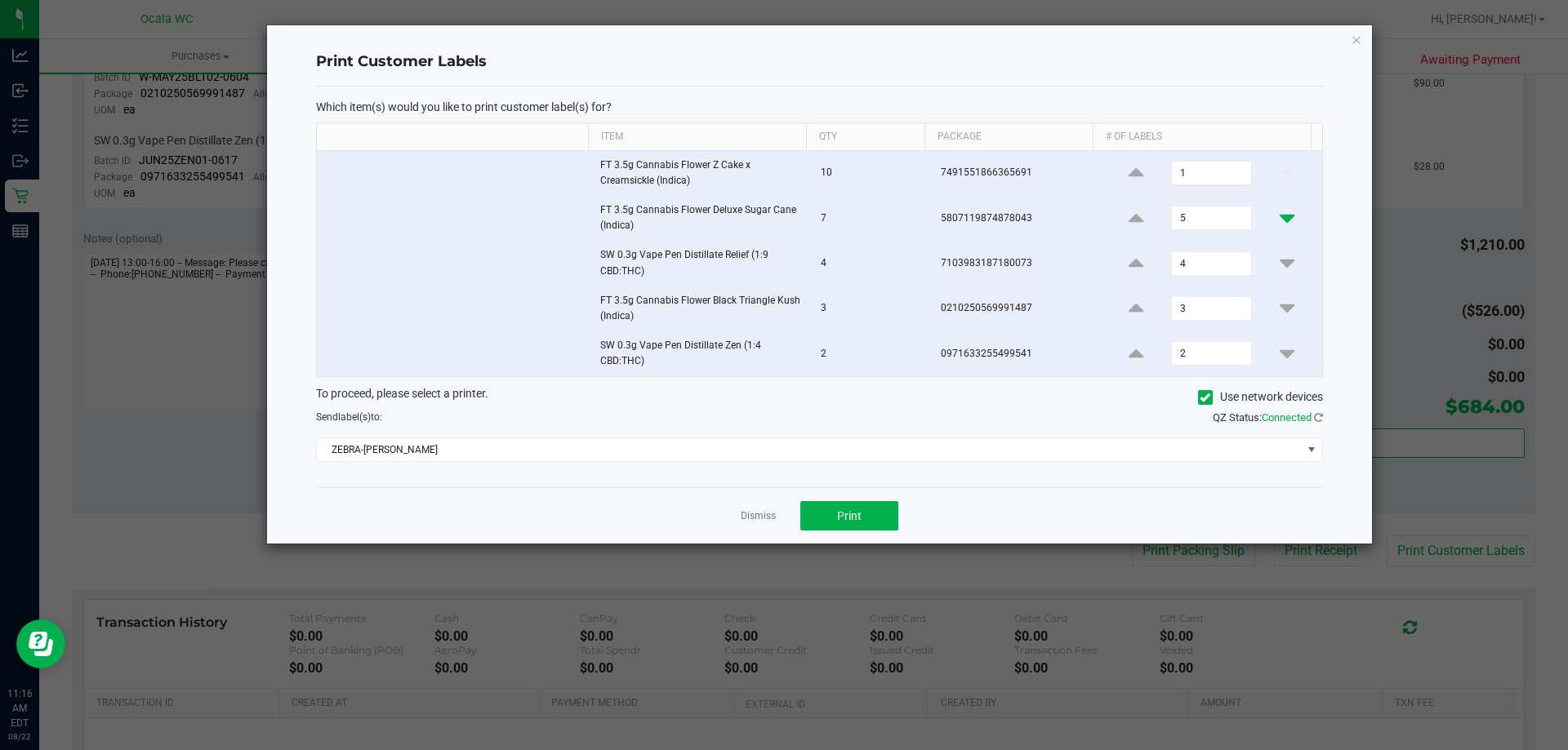
click at [1280, 220] on icon at bounding box center [1286, 219] width 15 height 21
click at [1128, 214] on icon at bounding box center [1135, 219] width 15 height 21
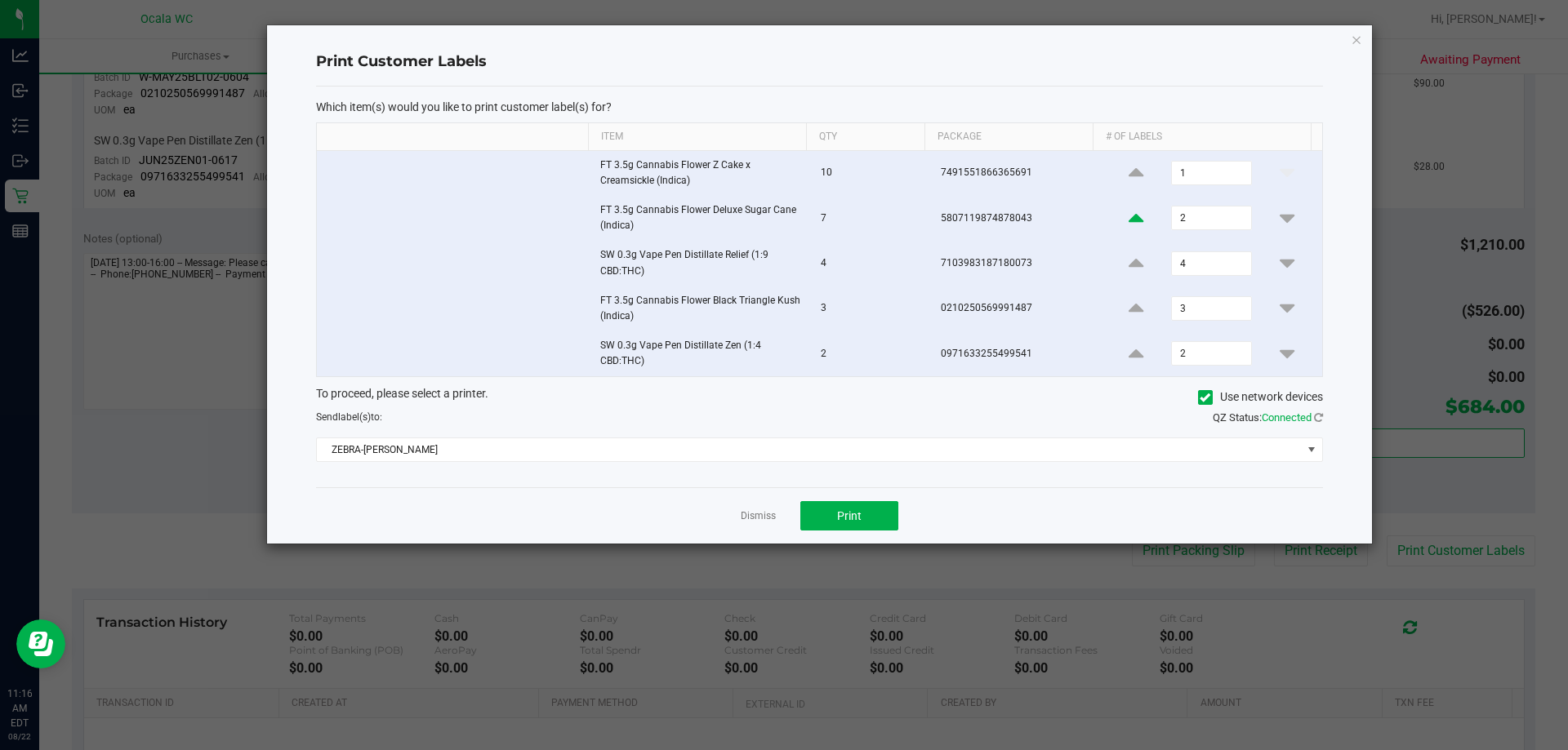
click at [1128, 214] on icon at bounding box center [1135, 219] width 15 height 21
click at [1280, 219] on icon at bounding box center [1286, 219] width 15 height 21
type input "4"
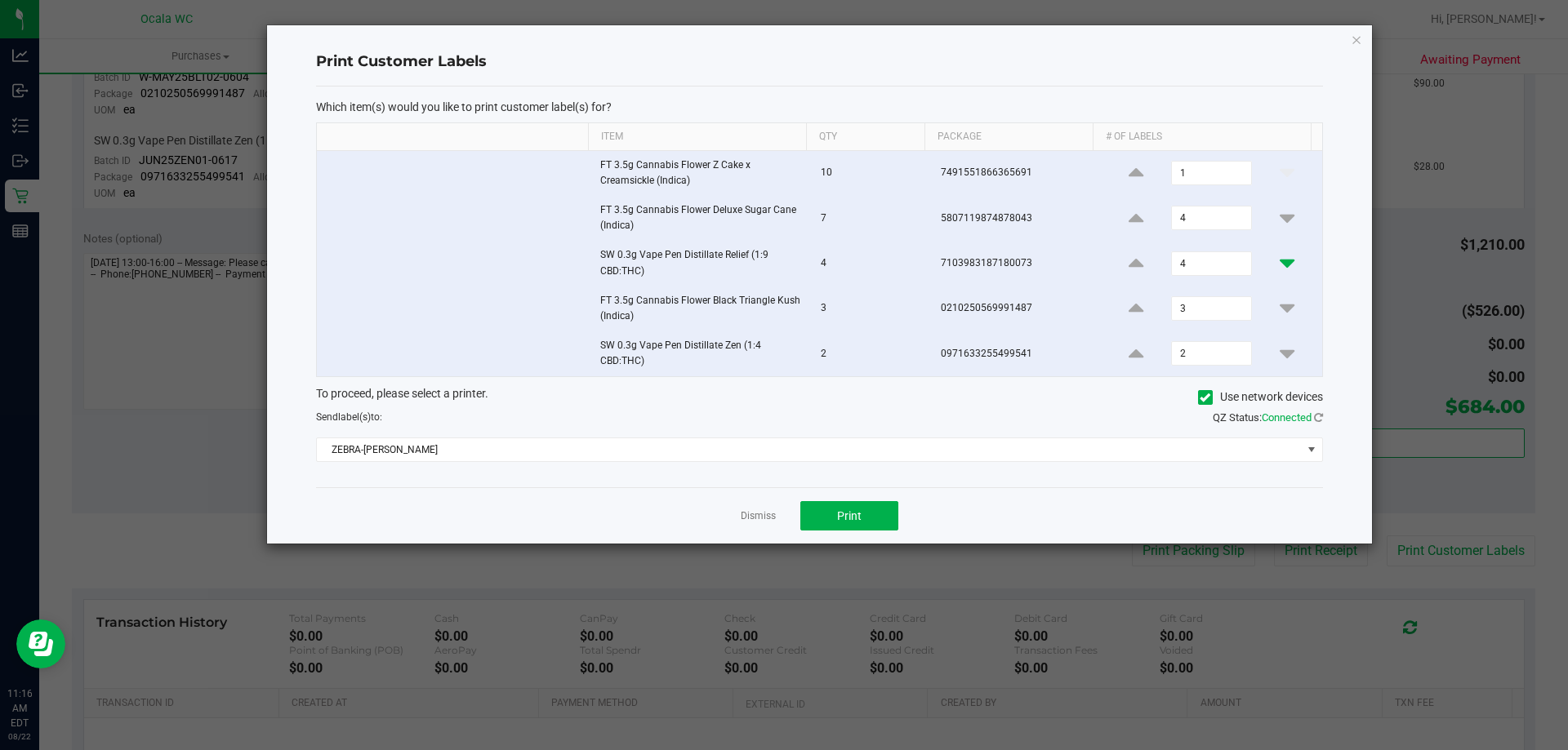
click at [1280, 260] on icon at bounding box center [1286, 263] width 15 height 21
type input "1"
click at [1280, 310] on icon at bounding box center [1286, 308] width 15 height 21
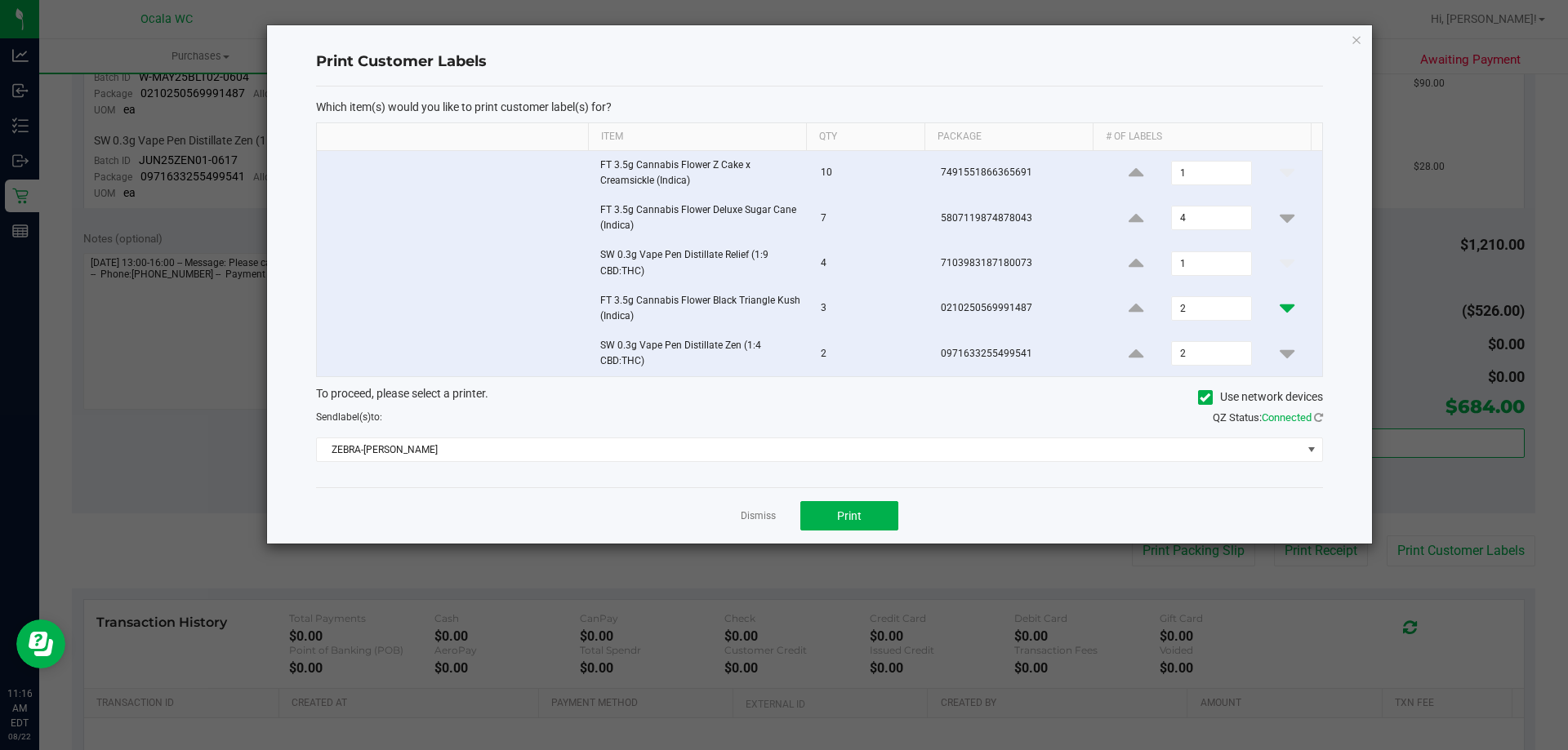
click at [1280, 310] on icon at bounding box center [1286, 308] width 15 height 21
type input "1"
click at [1280, 353] on icon at bounding box center [1286, 353] width 15 height 21
type input "1"
click at [871, 516] on button "Print" at bounding box center [849, 516] width 98 height 30
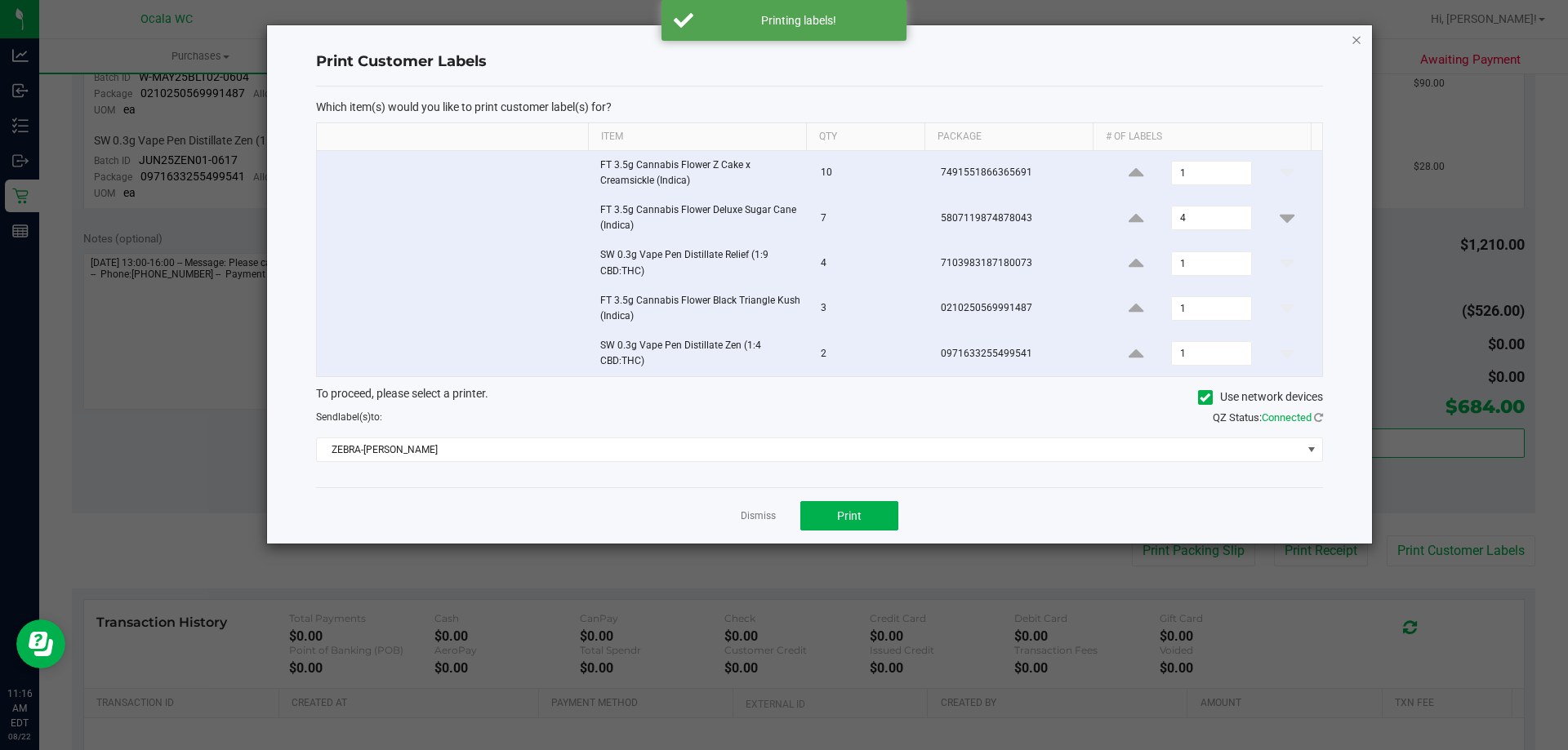
click at [1357, 41] on icon "button" at bounding box center [1356, 39] width 12 height 20
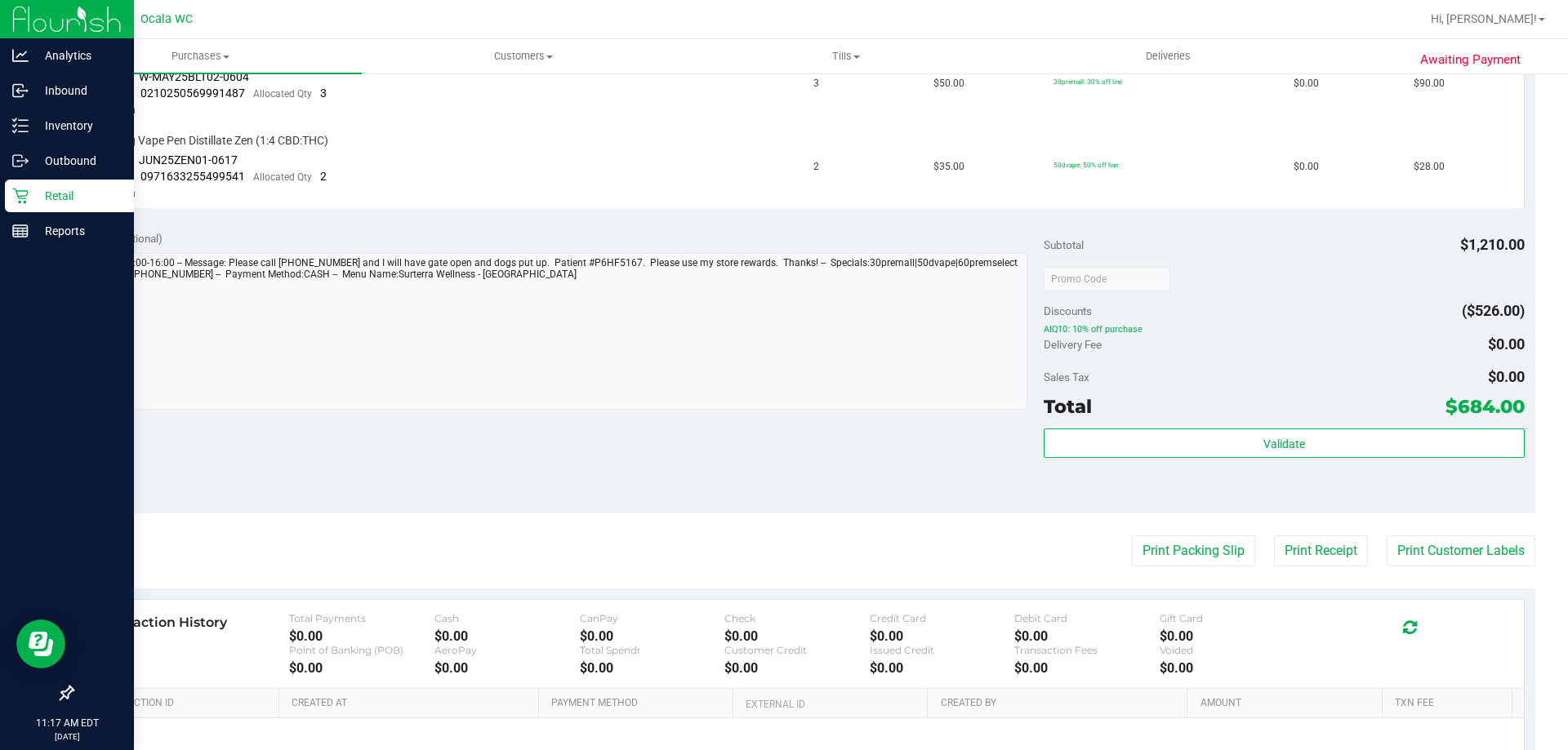
click at [40, 191] on p "Retail" at bounding box center [78, 196] width 98 height 20
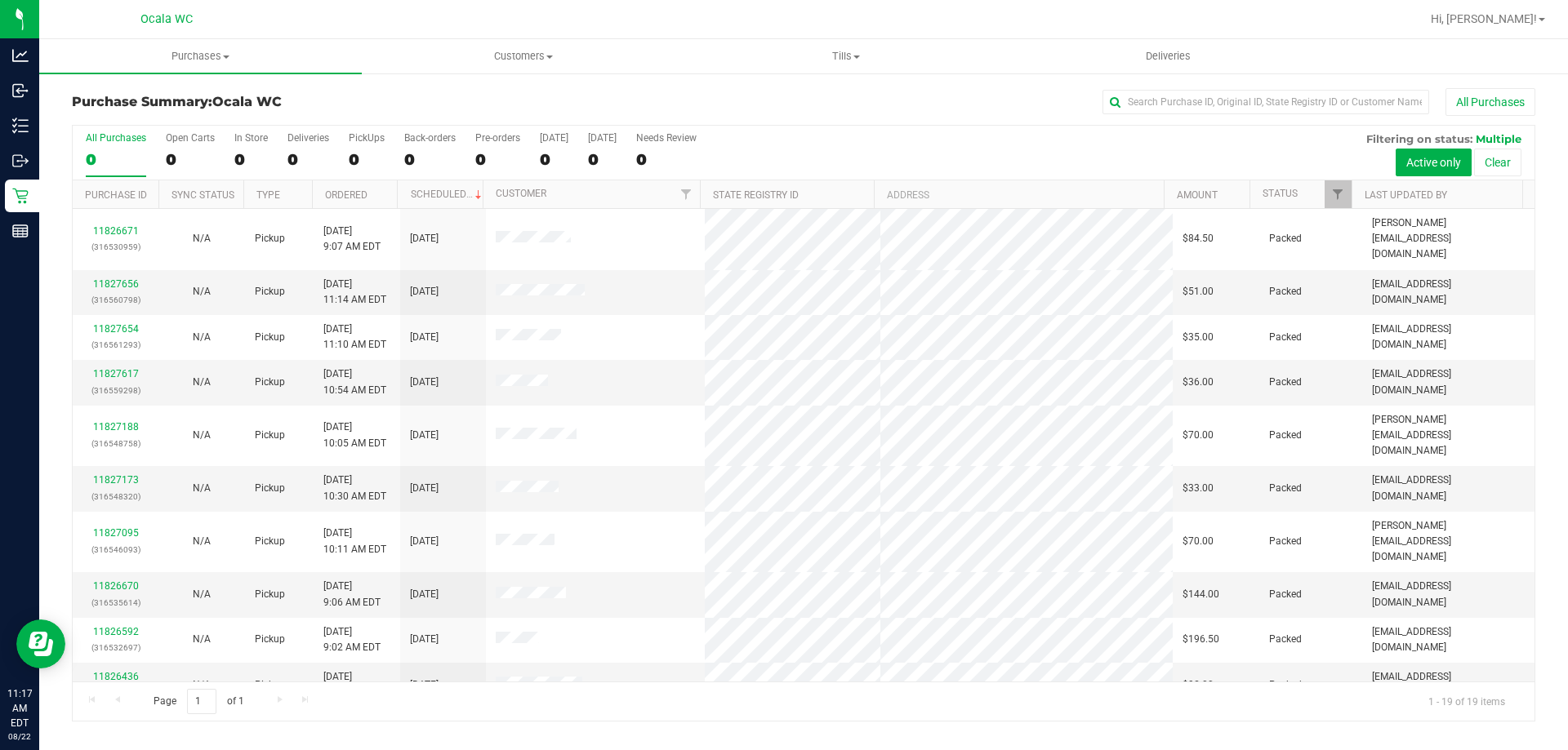
click at [1001, 101] on div "All Purchases" at bounding box center [1046, 102] width 975 height 28
click at [1030, 19] on div at bounding box center [856, 19] width 1128 height 31
